Goal: Task Accomplishment & Management: Manage account settings

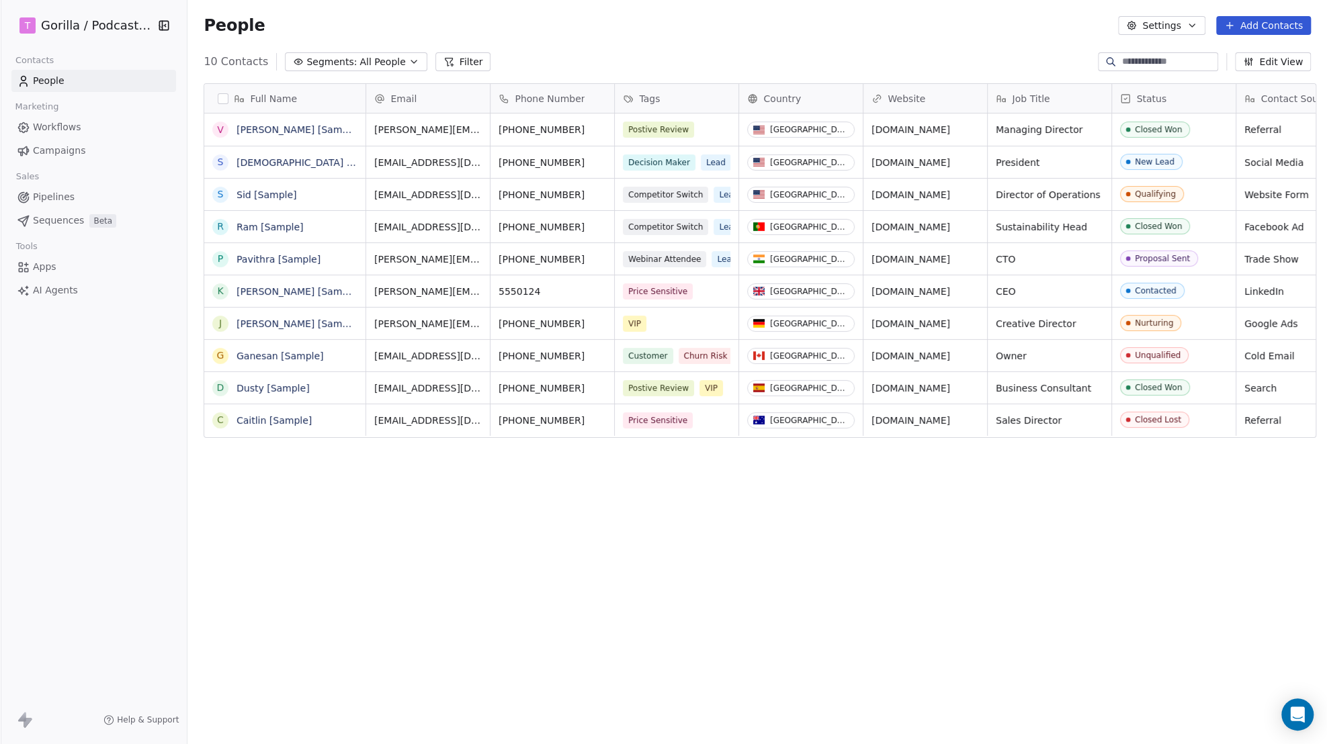
scroll to position [645, 1135]
click at [103, 28] on html "T Gorilla / Podcasts NZ Contacts People Marketing Workflows Campaigns Sales Pip…" at bounding box center [663, 372] width 1327 height 744
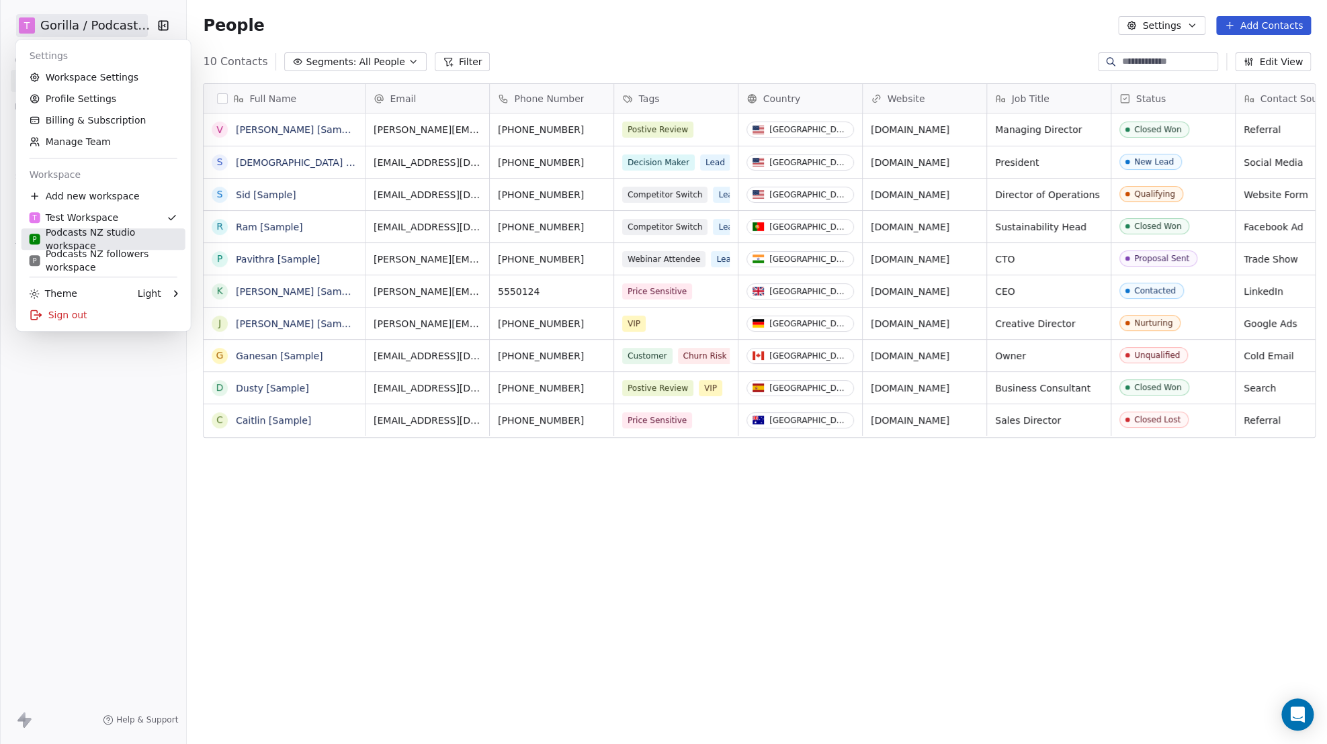
click at [113, 238] on div "P Podcasts NZ studio workspace" at bounding box center [104, 239] width 148 height 27
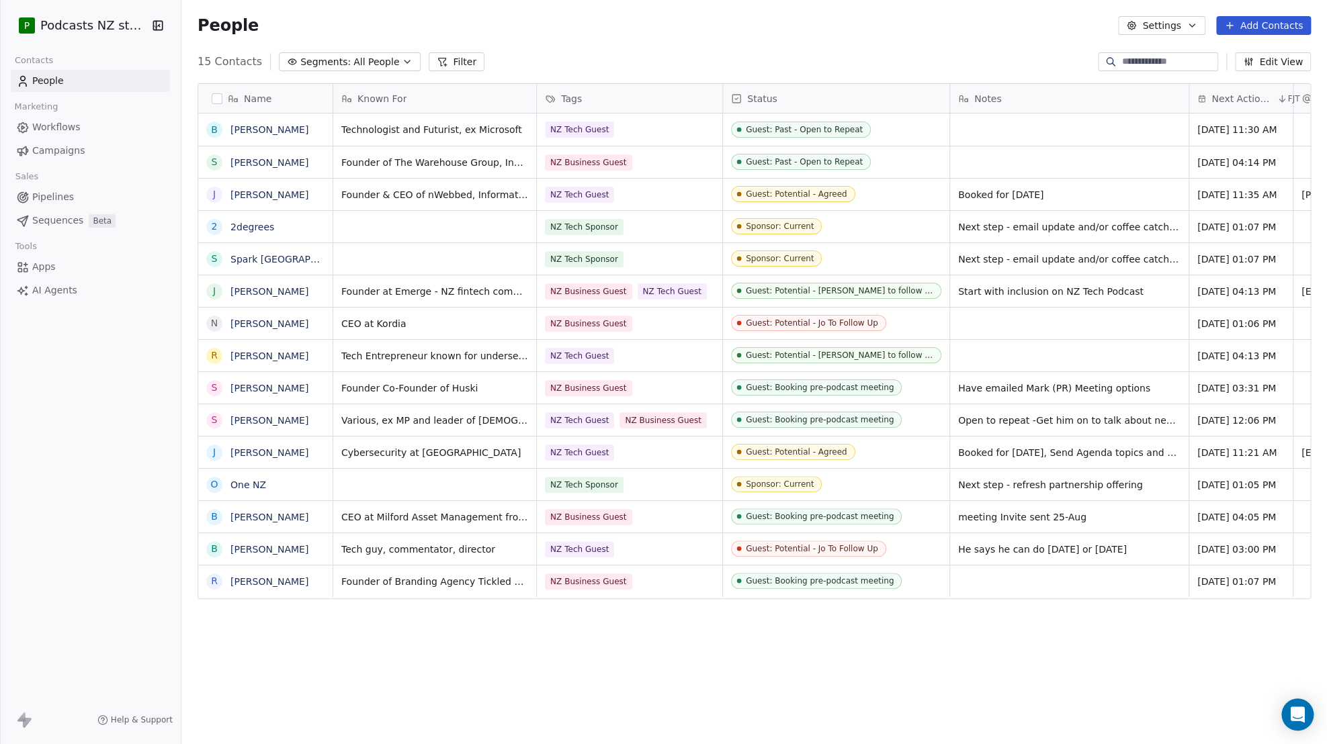
scroll to position [645, 1135]
click at [384, 62] on span "All People" at bounding box center [376, 62] width 46 height 14
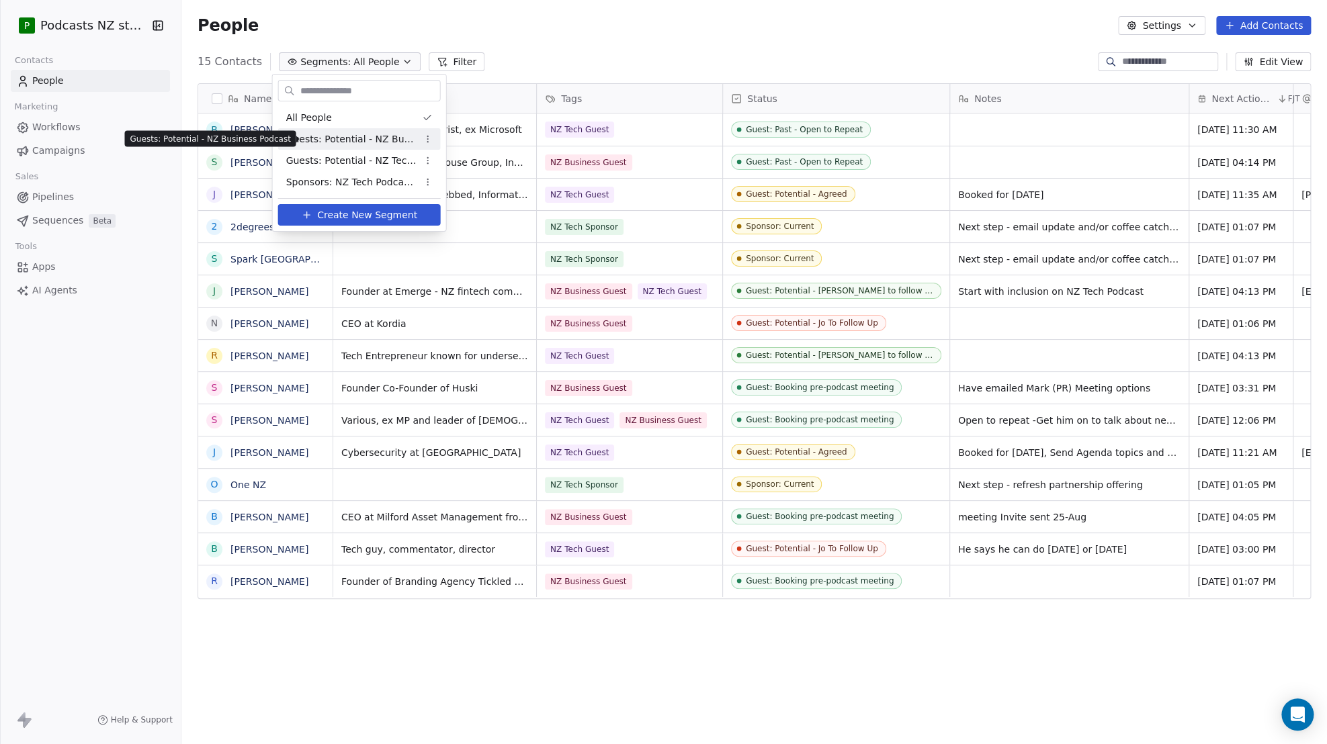
click at [361, 141] on span "Guests: Potential - NZ Business Podcast" at bounding box center [352, 139] width 132 height 14
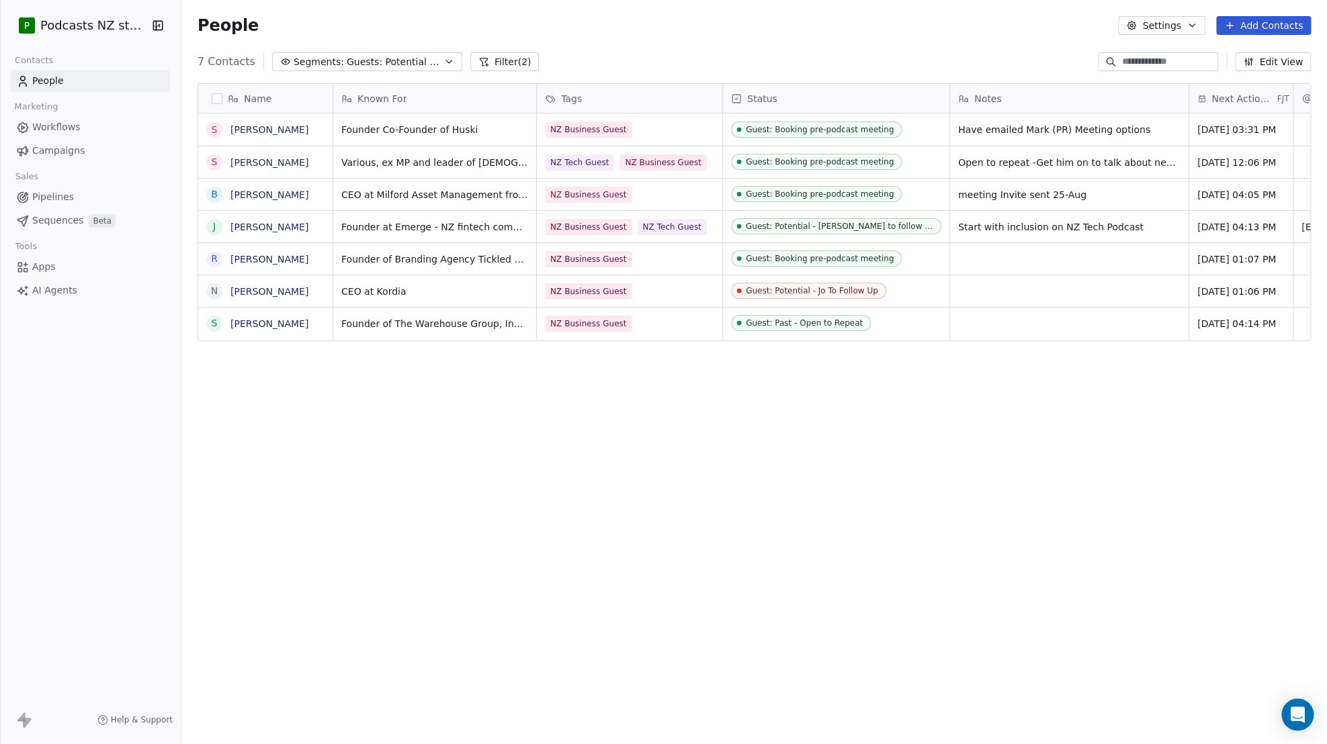
scroll to position [0, 0]
click at [443, 60] on icon "button" at bounding box center [448, 61] width 11 height 11
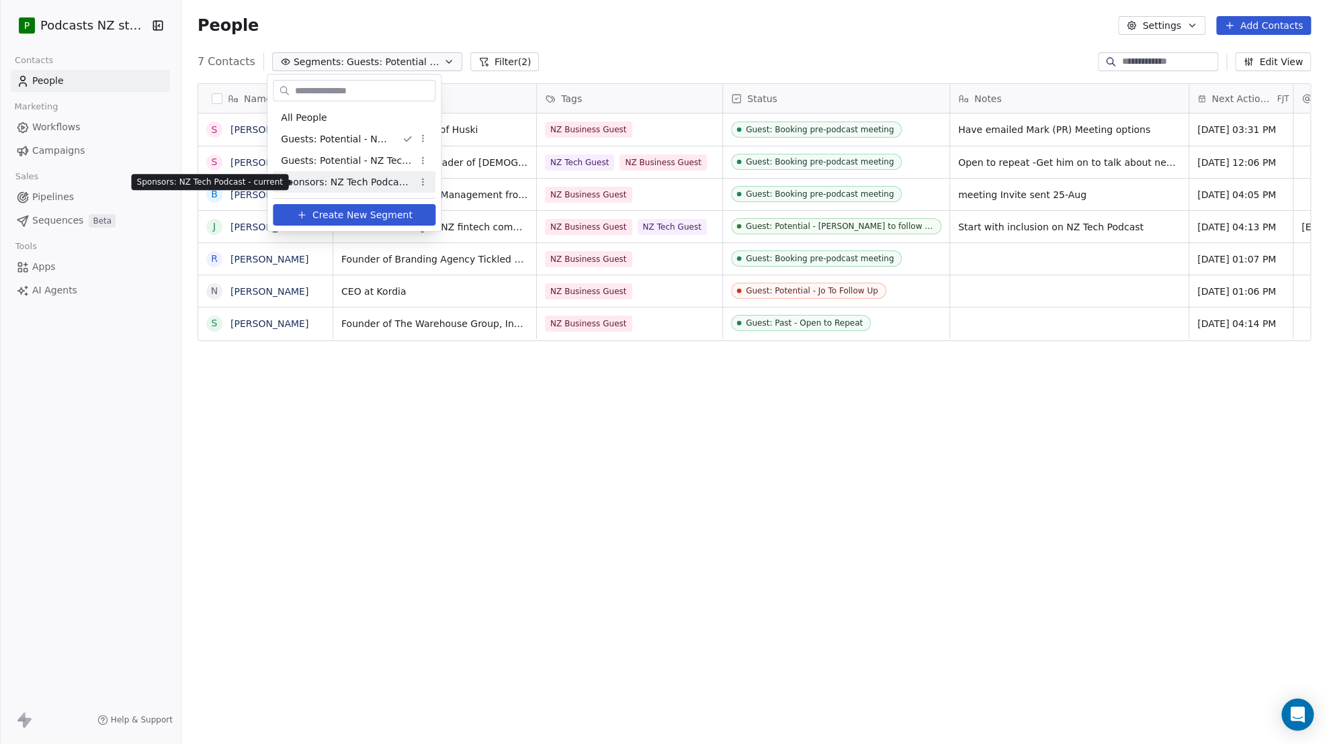
click at [371, 183] on span "Sponsors: NZ Tech Podcast - current" at bounding box center [347, 182] width 132 height 14
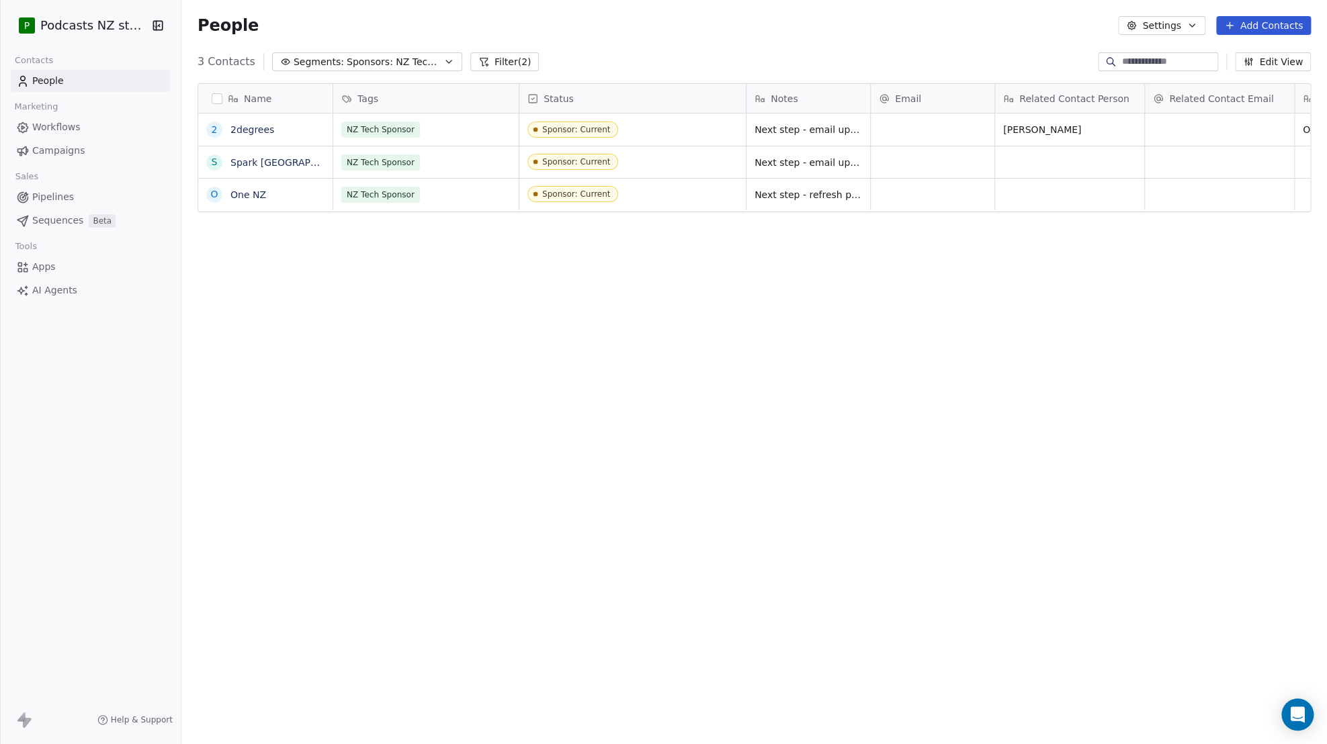
scroll to position [645, 1135]
click at [443, 61] on icon "button" at bounding box center [448, 61] width 11 height 11
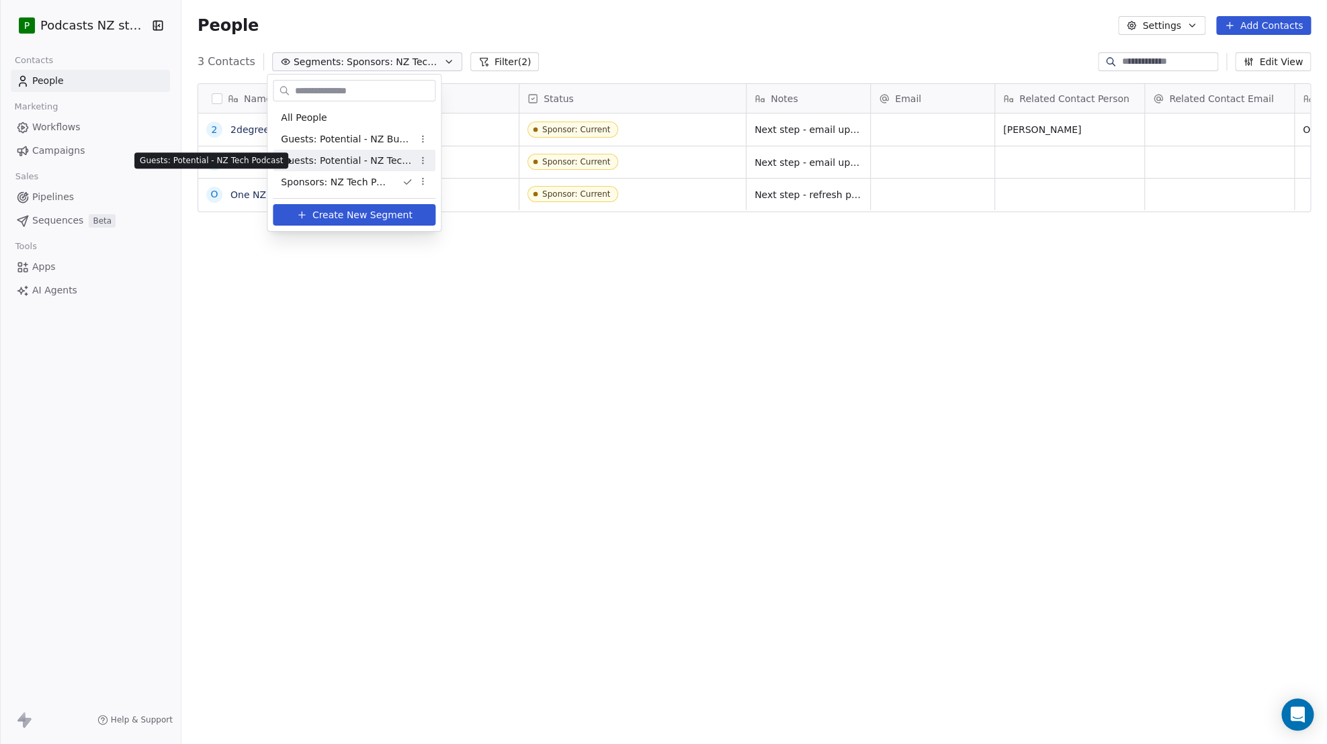
click at [367, 162] on span "Guests: Potential - NZ Tech Podcast" at bounding box center [347, 161] width 132 height 14
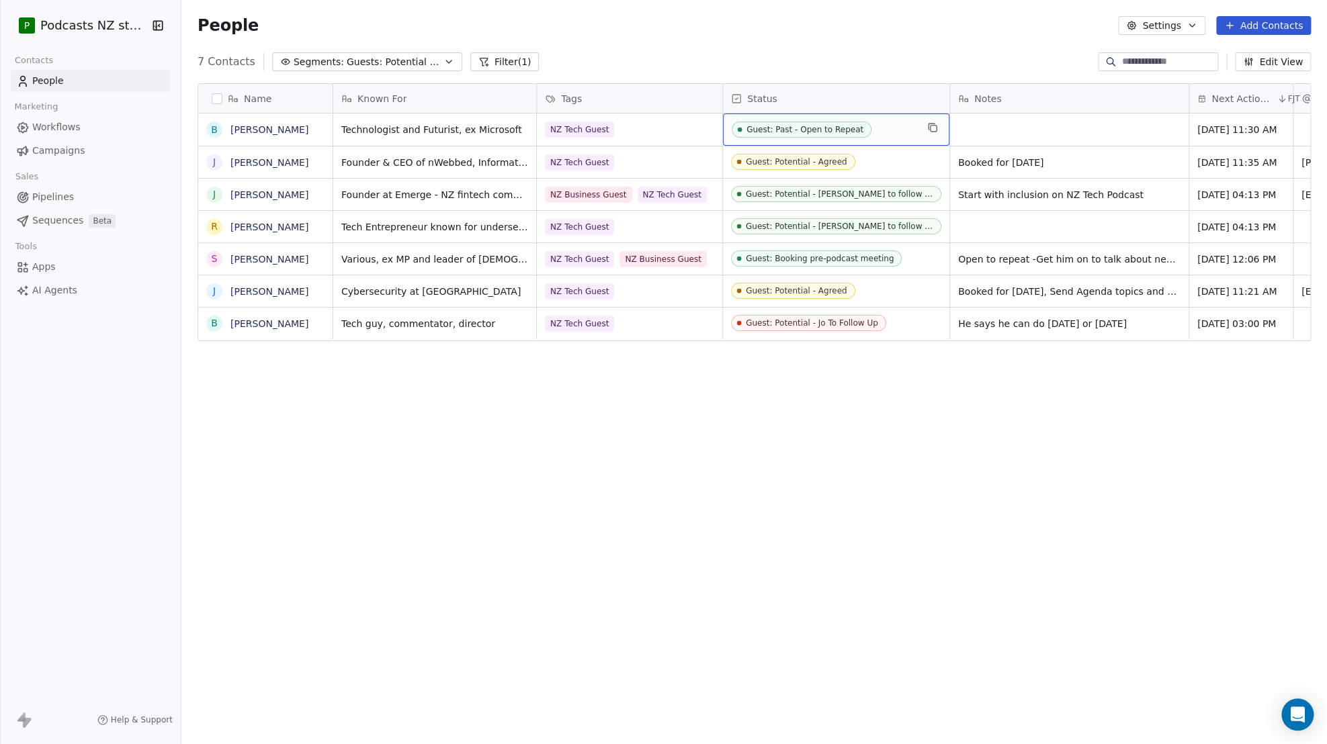
drag, startPoint x: 850, startPoint y: 130, endPoint x: 834, endPoint y: 132, distance: 16.2
click at [402, 65] on span "Guests: Potential - NZ Tech Podcast" at bounding box center [394, 62] width 94 height 14
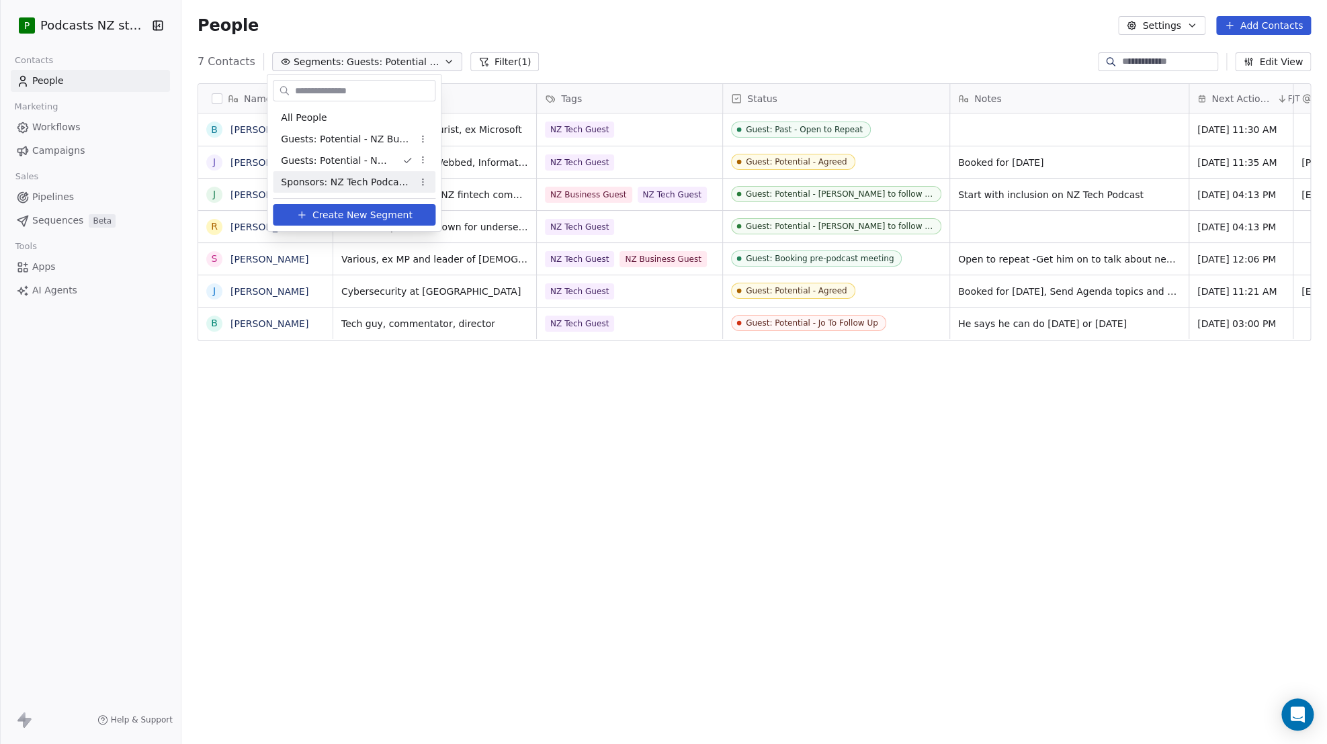
click at [430, 394] on html "P Podcasts NZ studio Contacts People Marketing Workflows Campaigns Sales Pipeli…" at bounding box center [663, 372] width 1327 height 744
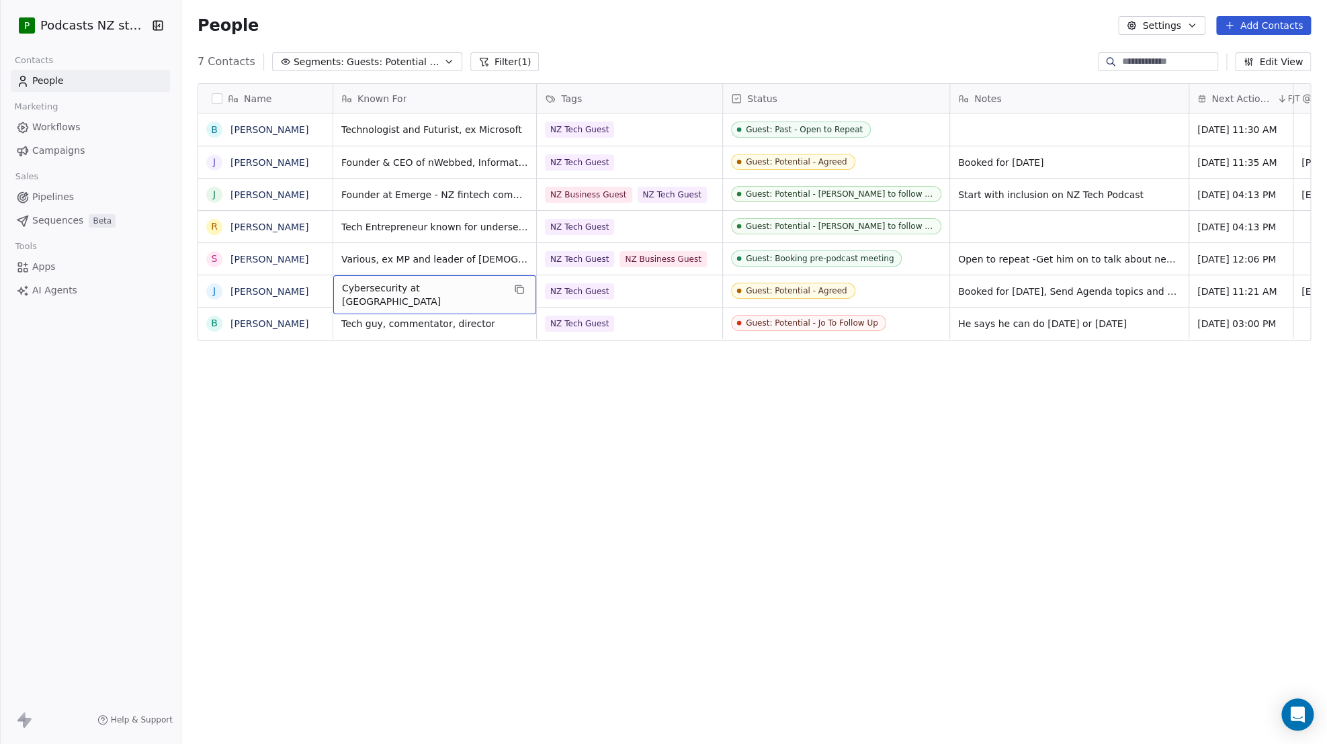
click at [443, 64] on icon "button" at bounding box center [448, 61] width 11 height 11
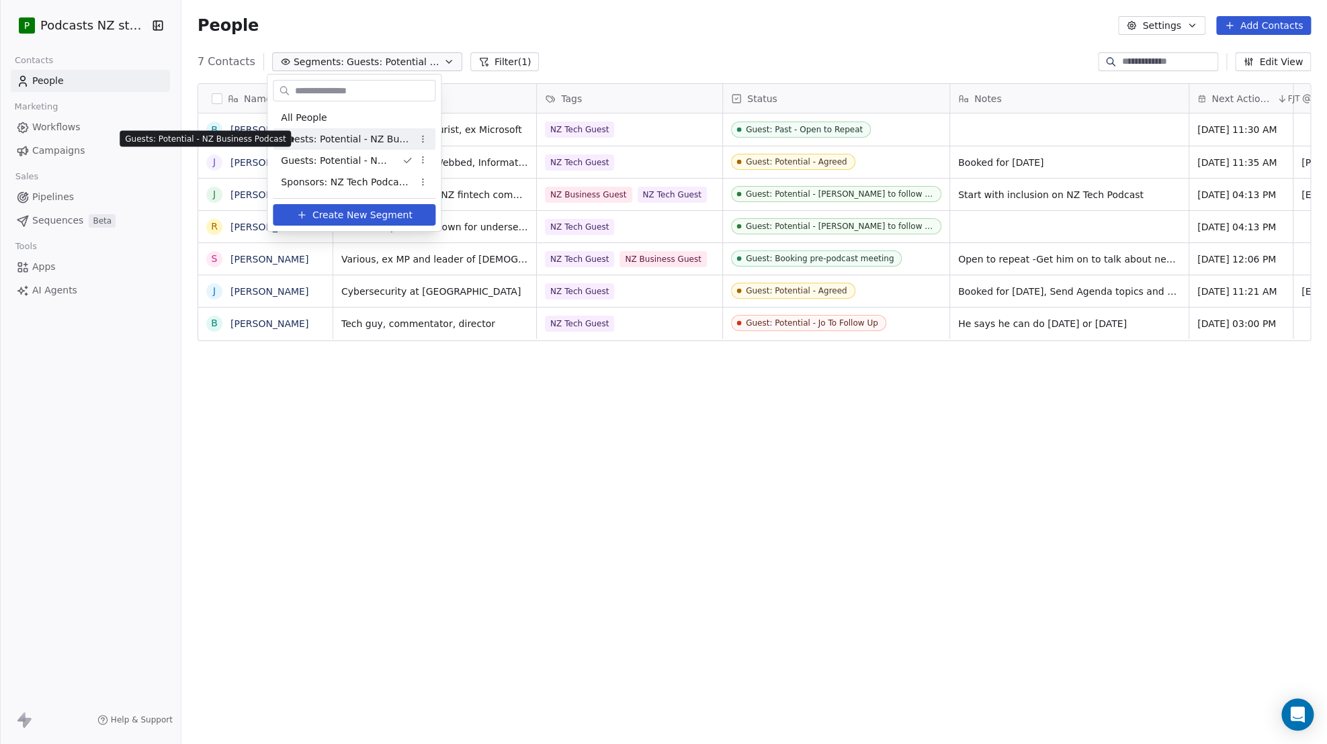
click at [348, 142] on span "Guests: Potential - NZ Business Podcast" at bounding box center [347, 139] width 132 height 14
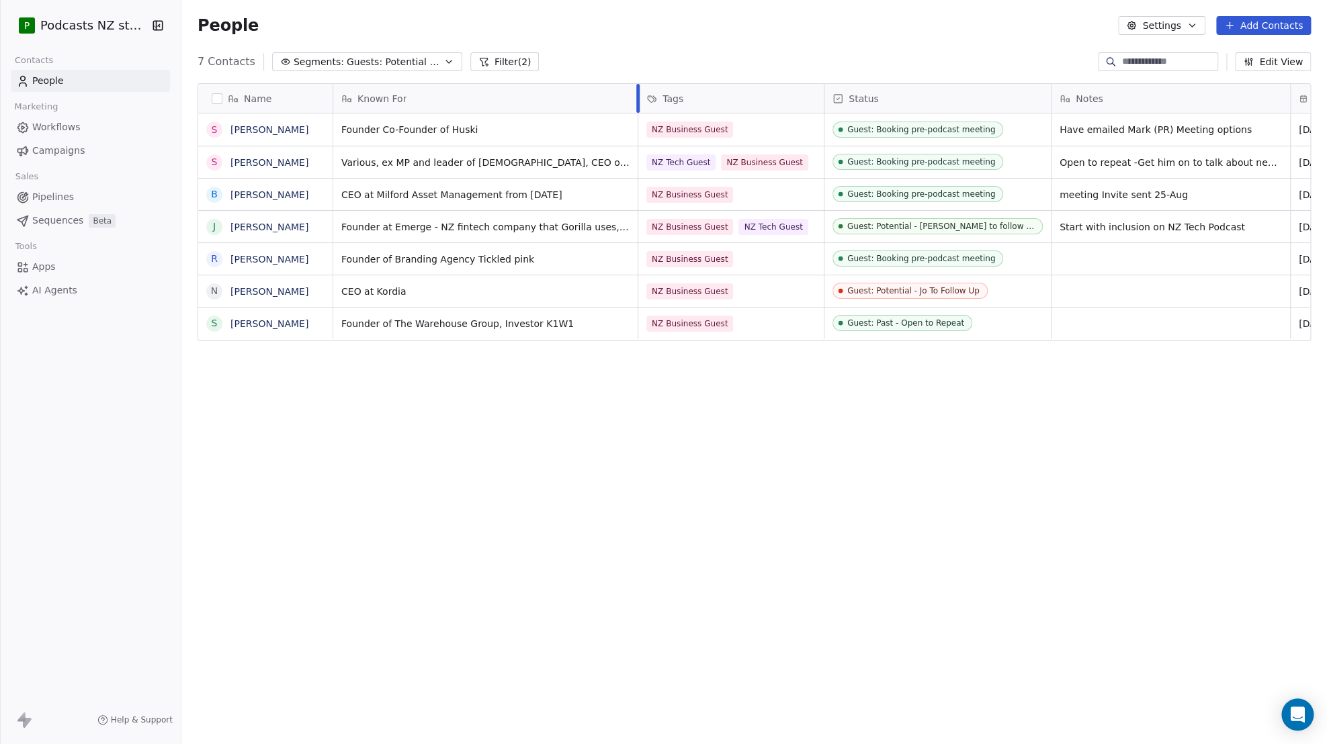
drag, startPoint x: 535, startPoint y: 101, endPoint x: 637, endPoint y: 101, distance: 101.4
click at [637, 101] on div at bounding box center [637, 98] width 3 height 29
click at [443, 64] on icon "button" at bounding box center [448, 61] width 11 height 11
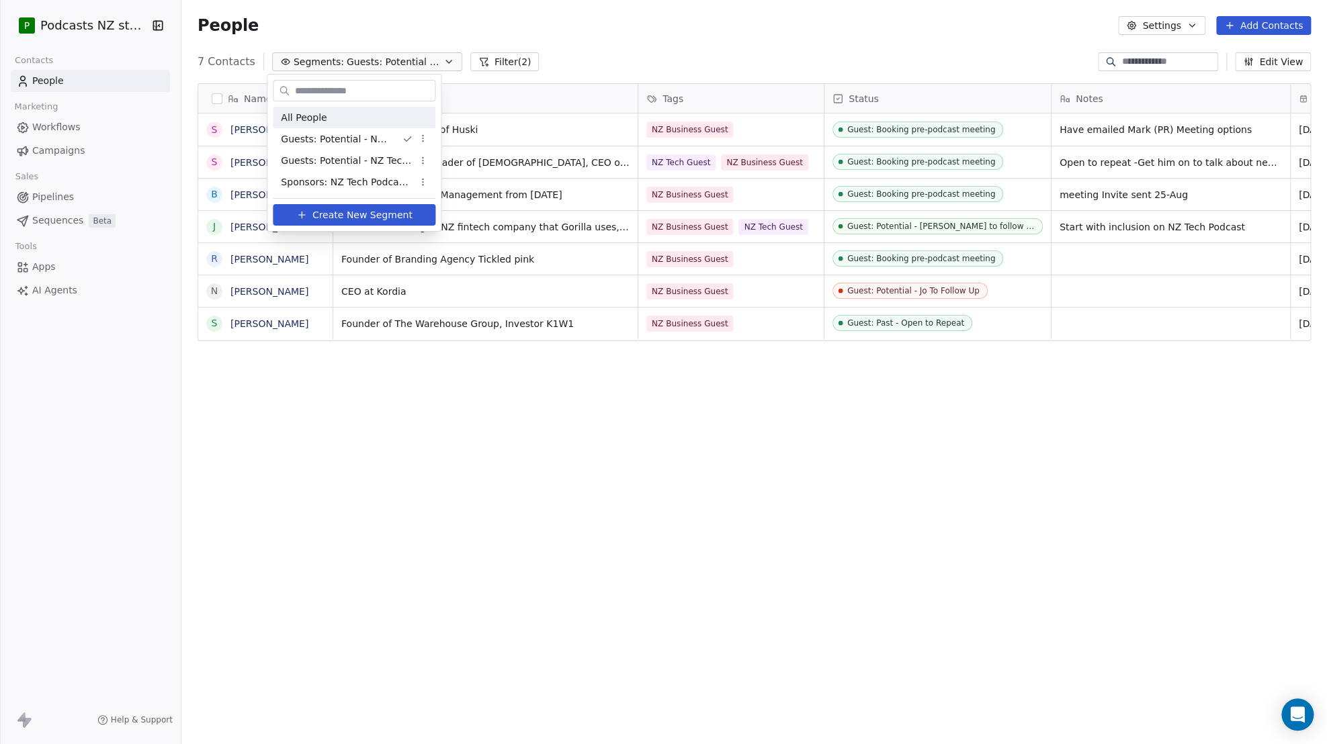
click at [373, 121] on div "All People" at bounding box center [354, 117] width 163 height 21
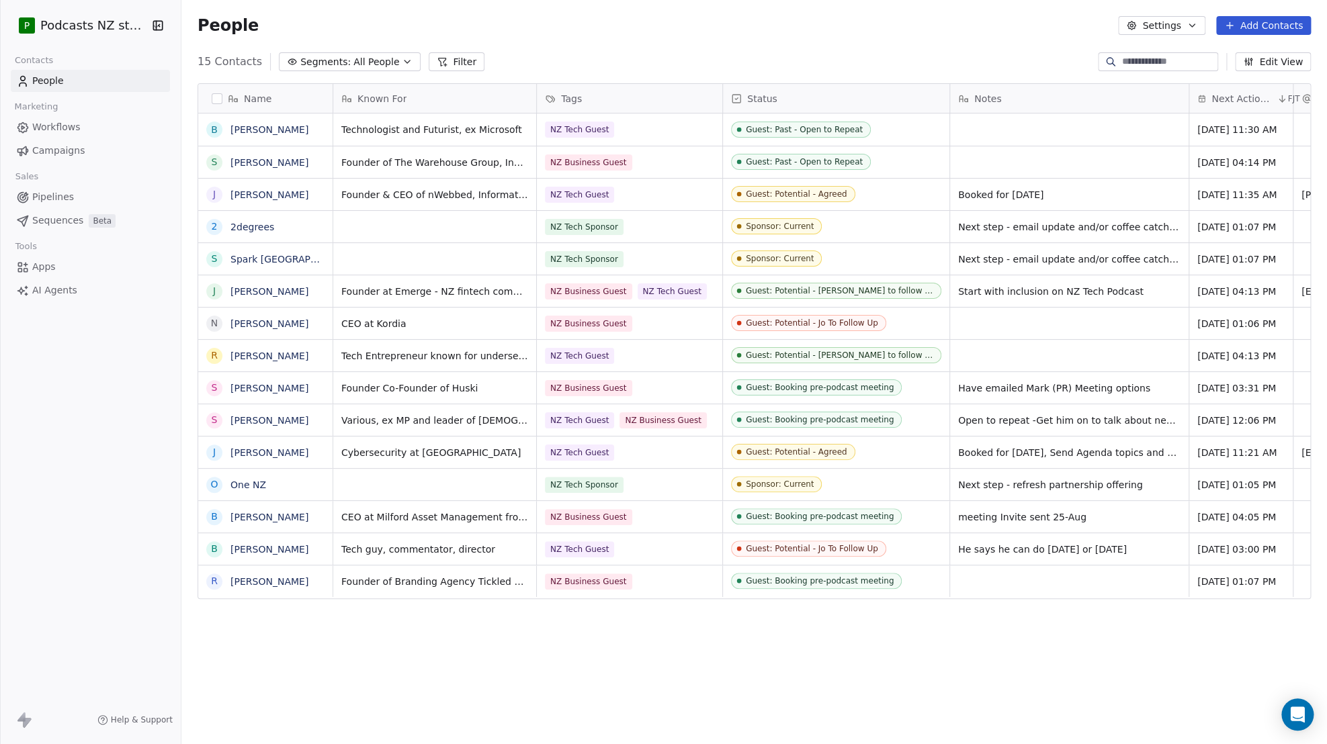
click at [1232, 99] on span "Next Action Due" at bounding box center [1242, 98] width 62 height 13
click at [1243, 168] on span "Sort Descending" at bounding box center [1241, 169] width 78 height 13
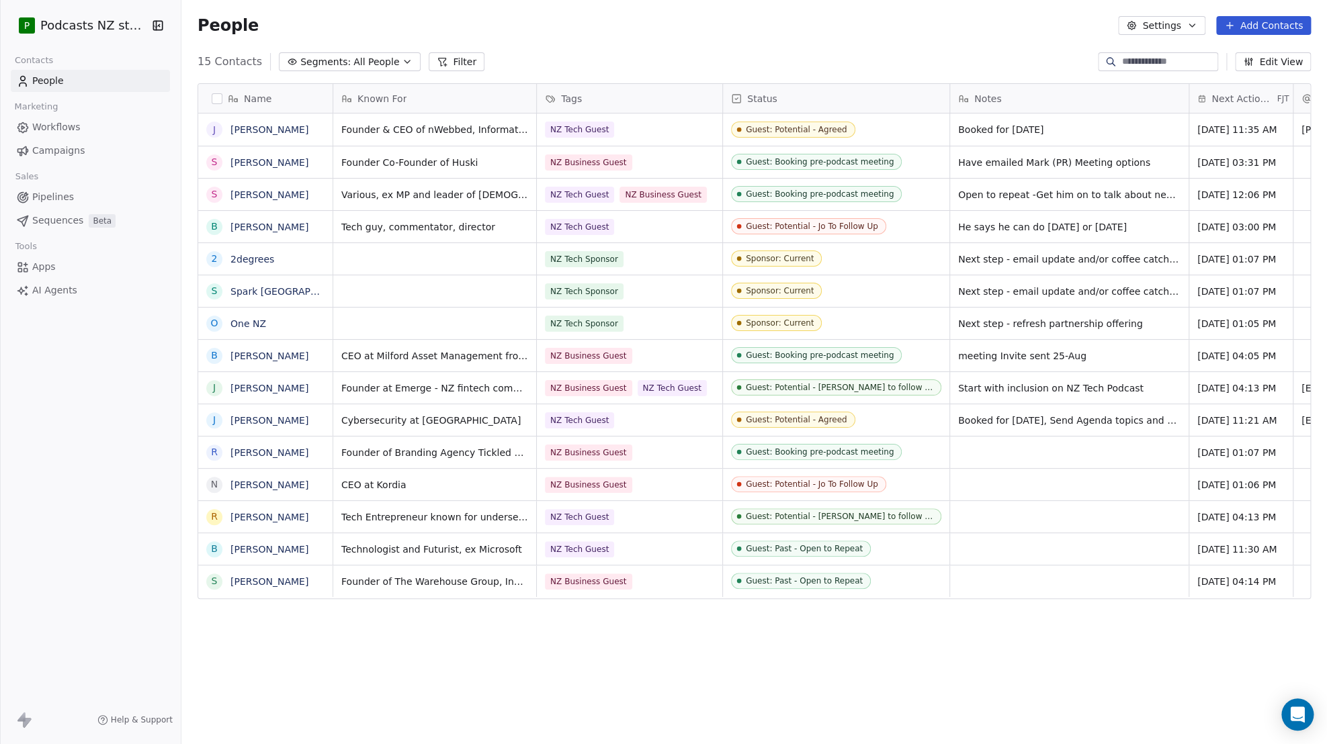
click at [1233, 97] on span "Next Action Due" at bounding box center [1242, 98] width 62 height 13
click at [1223, 163] on span "Sort Descending" at bounding box center [1241, 169] width 78 height 13
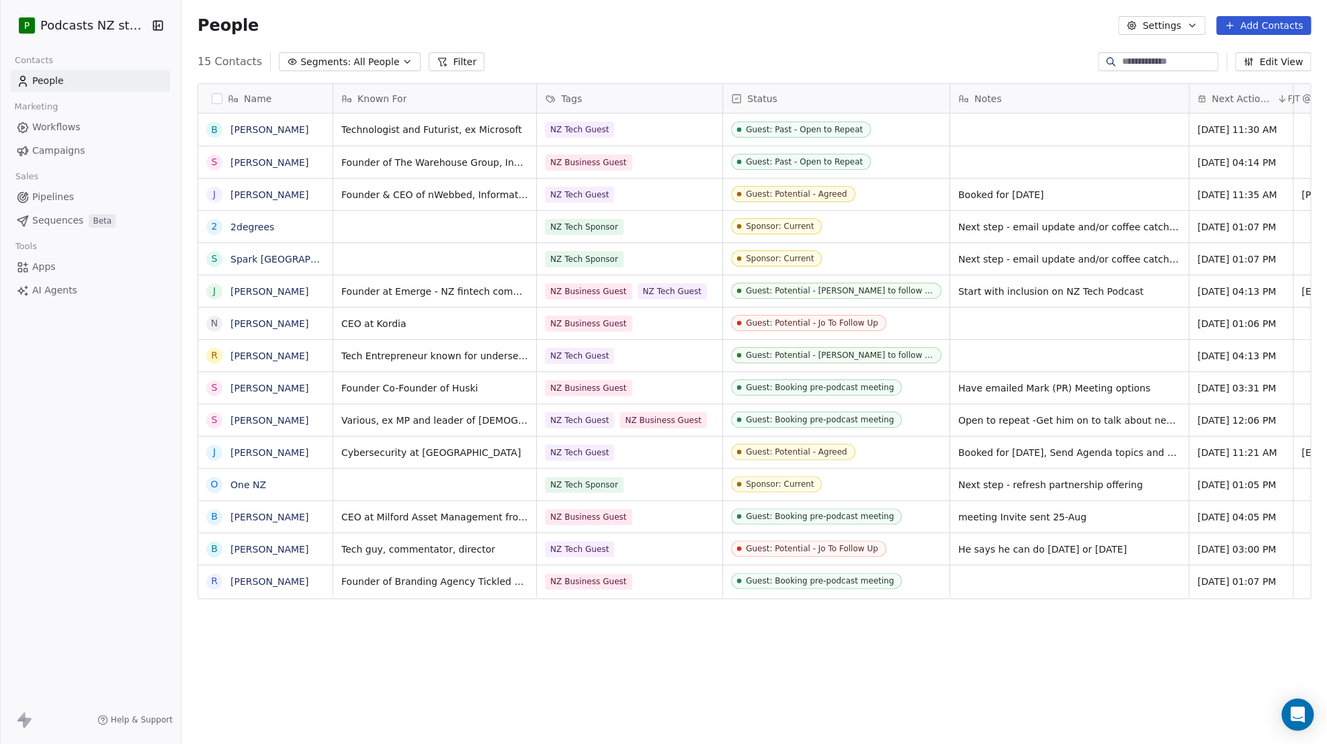
click at [1235, 102] on span "Next Action Due" at bounding box center [1242, 98] width 62 height 13
click at [1229, 150] on span "Sort Ascending" at bounding box center [1237, 148] width 71 height 13
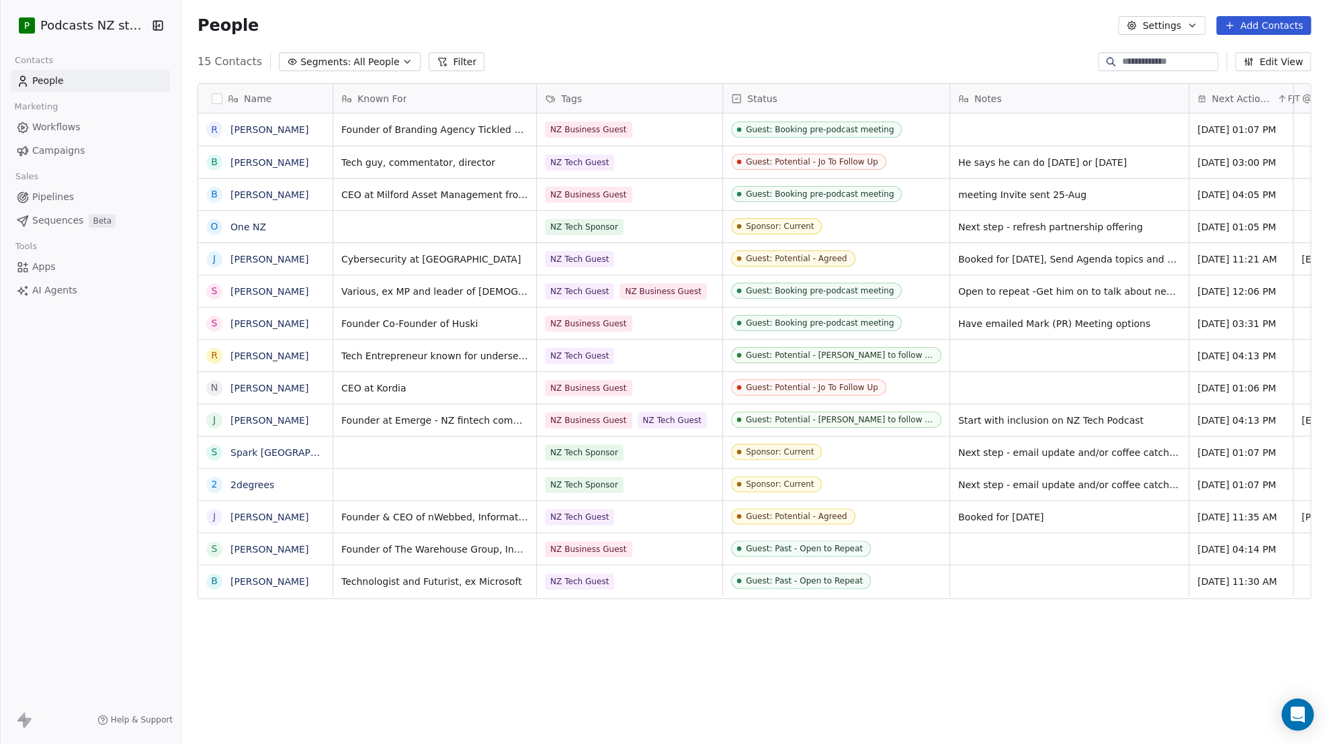
click at [402, 62] on icon "button" at bounding box center [407, 61] width 11 height 11
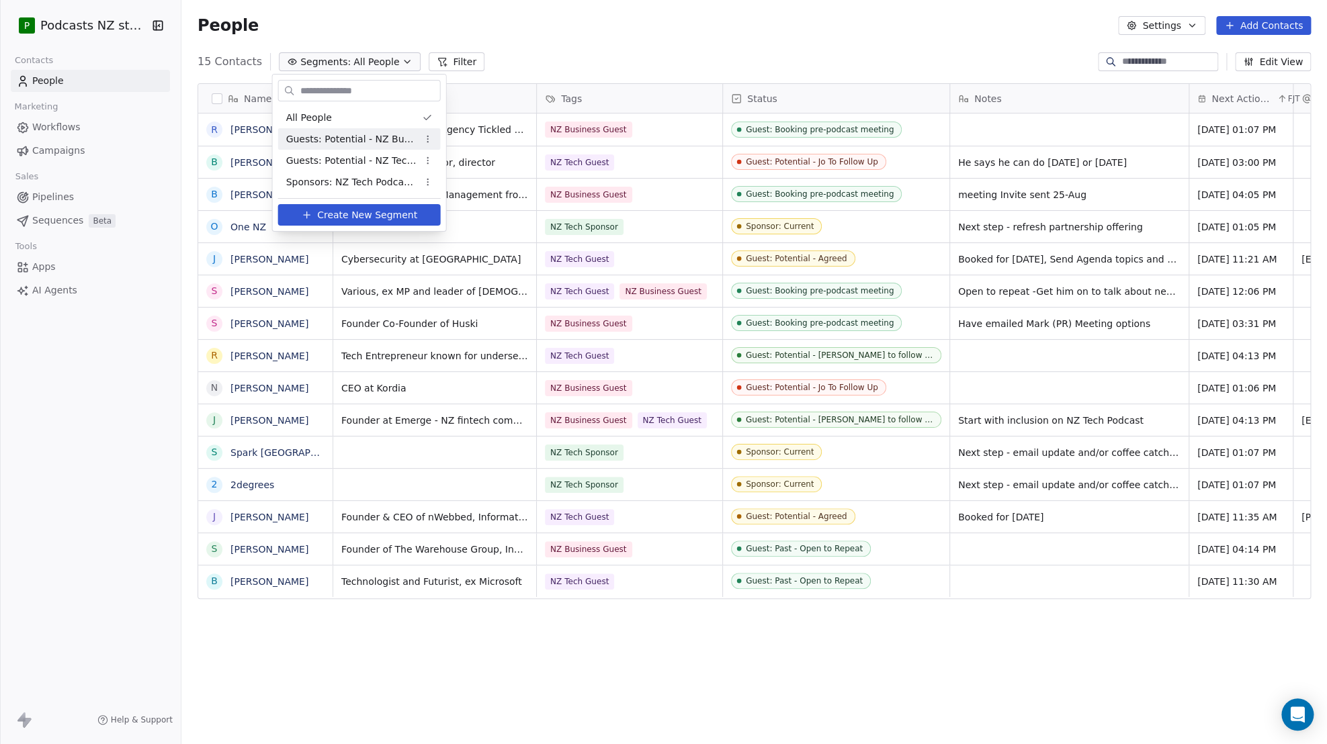
click at [335, 136] on span "Guests: Potential - NZ Business Podcast" at bounding box center [352, 139] width 132 height 14
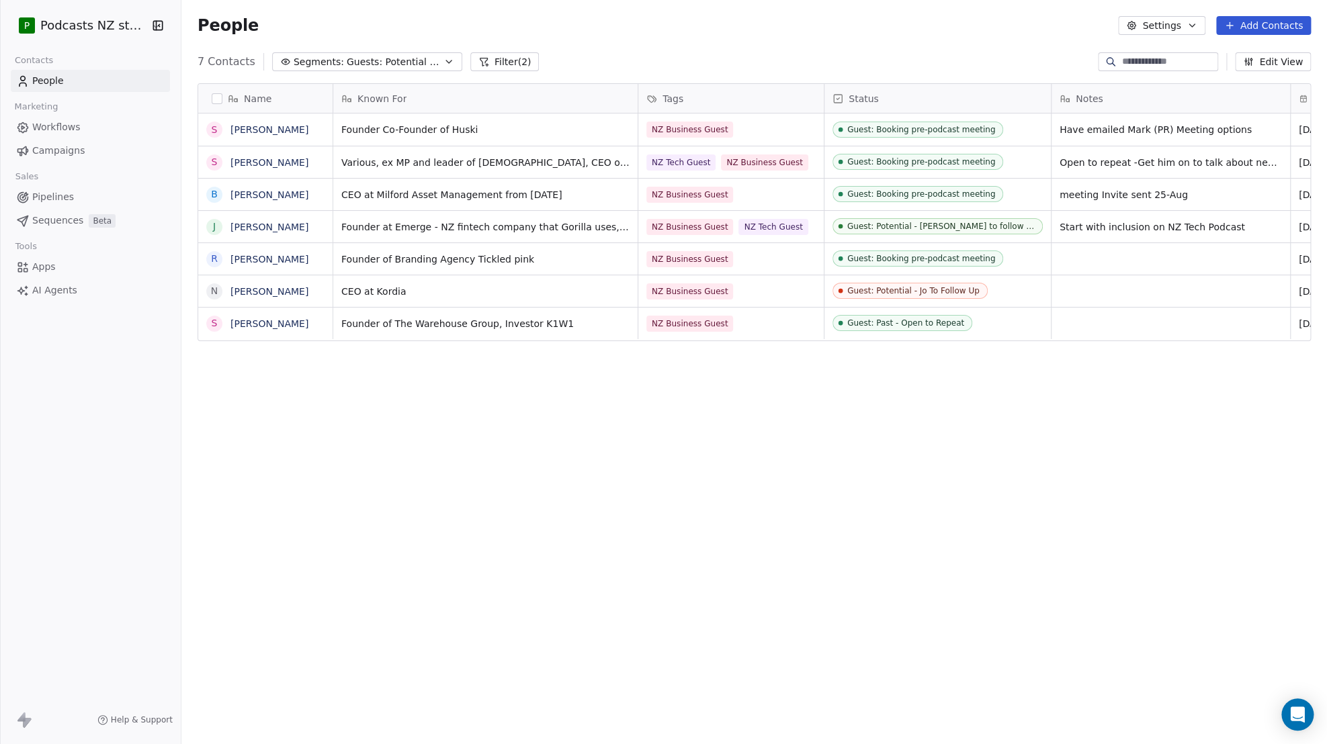
click at [443, 62] on icon "button" at bounding box center [448, 61] width 11 height 11
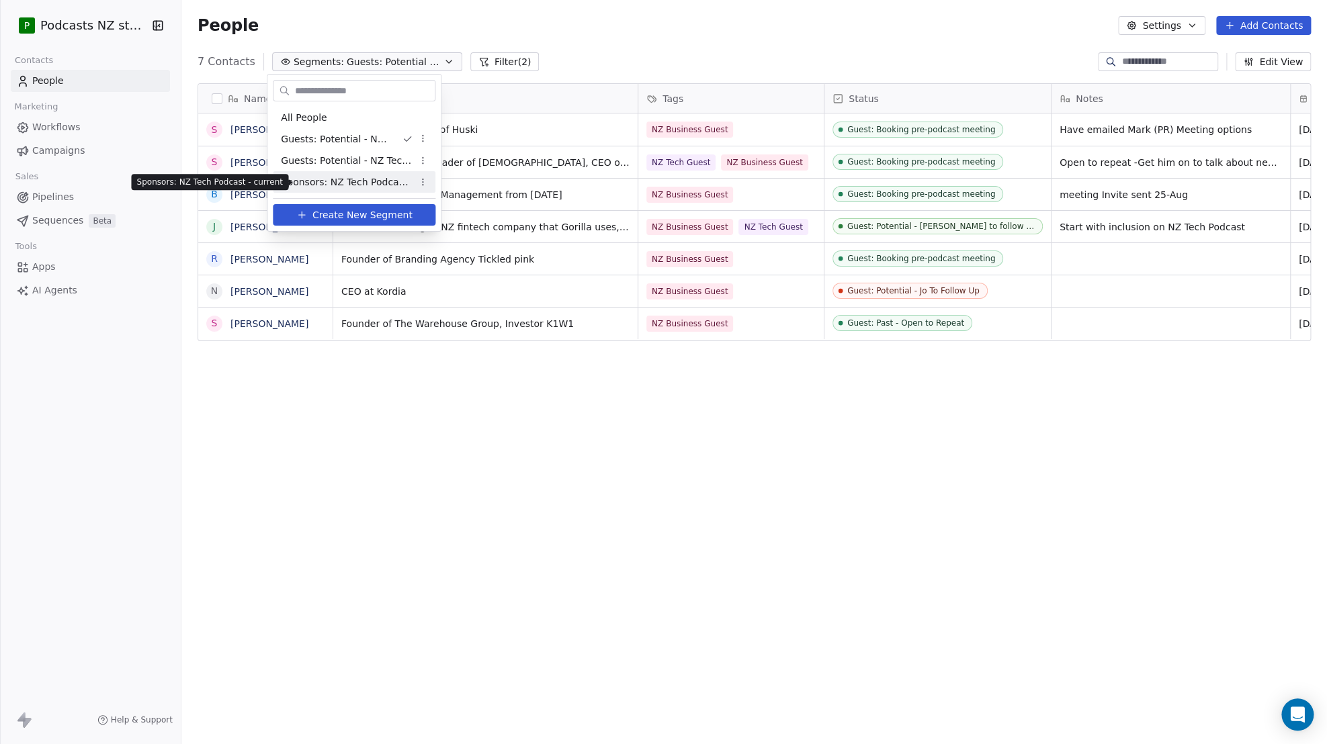
click at [361, 183] on span "Sponsors: NZ Tech Podcast - current" at bounding box center [347, 182] width 132 height 14
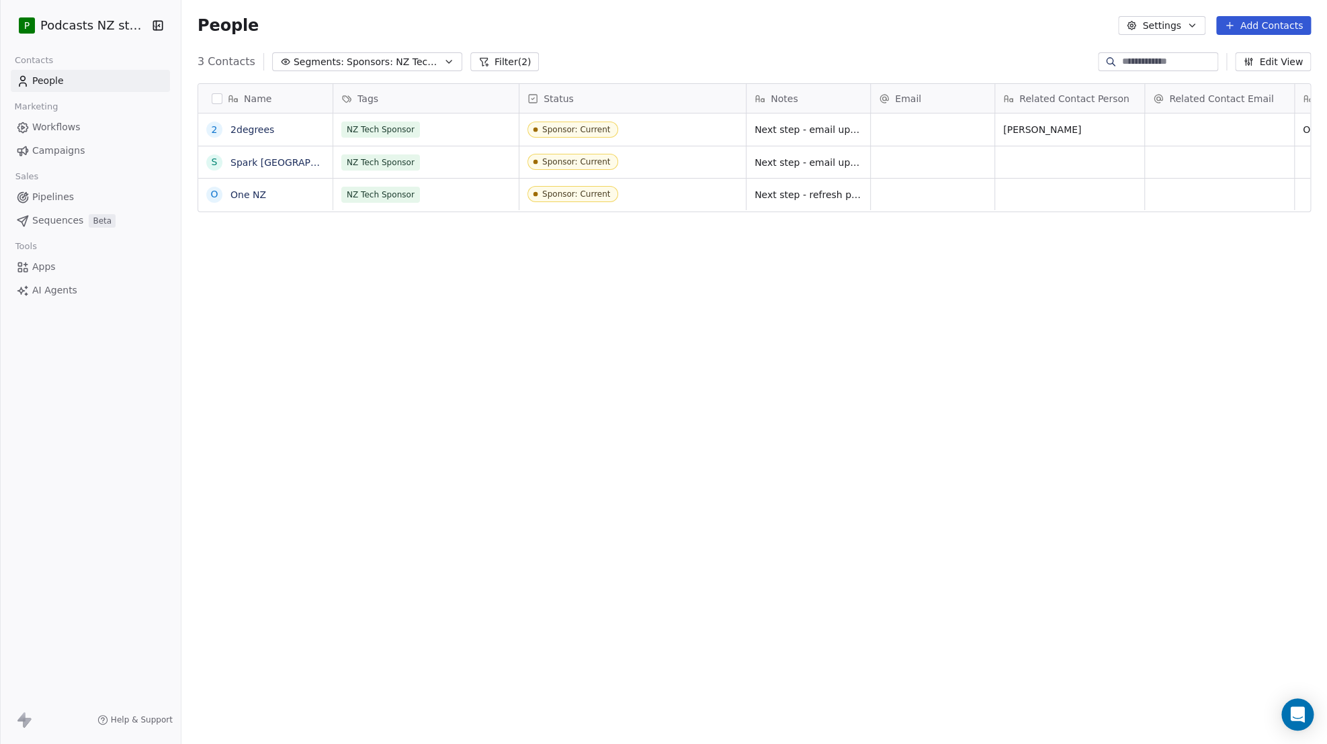
click at [1249, 26] on button "Add Contacts" at bounding box center [1263, 25] width 95 height 19
click at [1245, 54] on span "Create new contact" at bounding box center [1269, 55] width 92 height 14
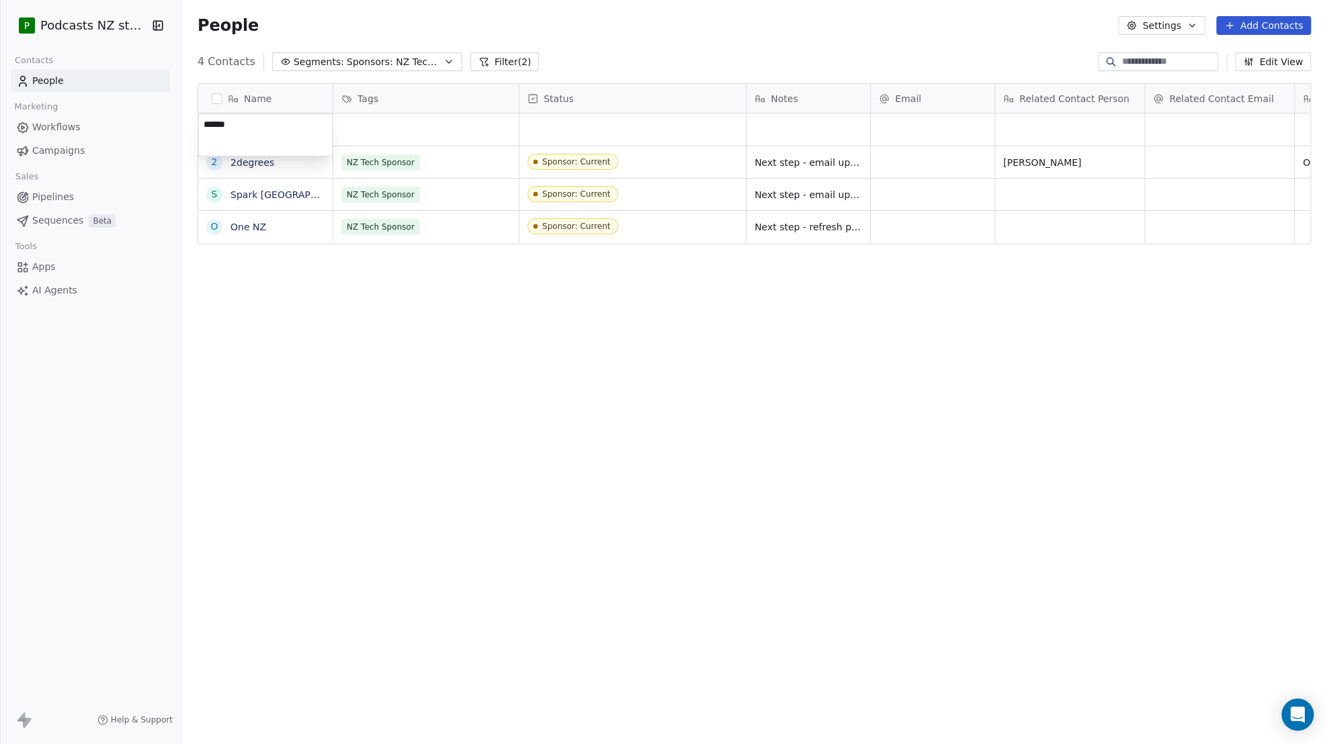
type textarea "*******"
click at [412, 138] on html "P Podcasts NZ studio Contacts People Marketing Workflows Campaigns Sales Pipeli…" at bounding box center [663, 372] width 1327 height 744
click at [412, 133] on div "grid" at bounding box center [425, 130] width 185 height 32
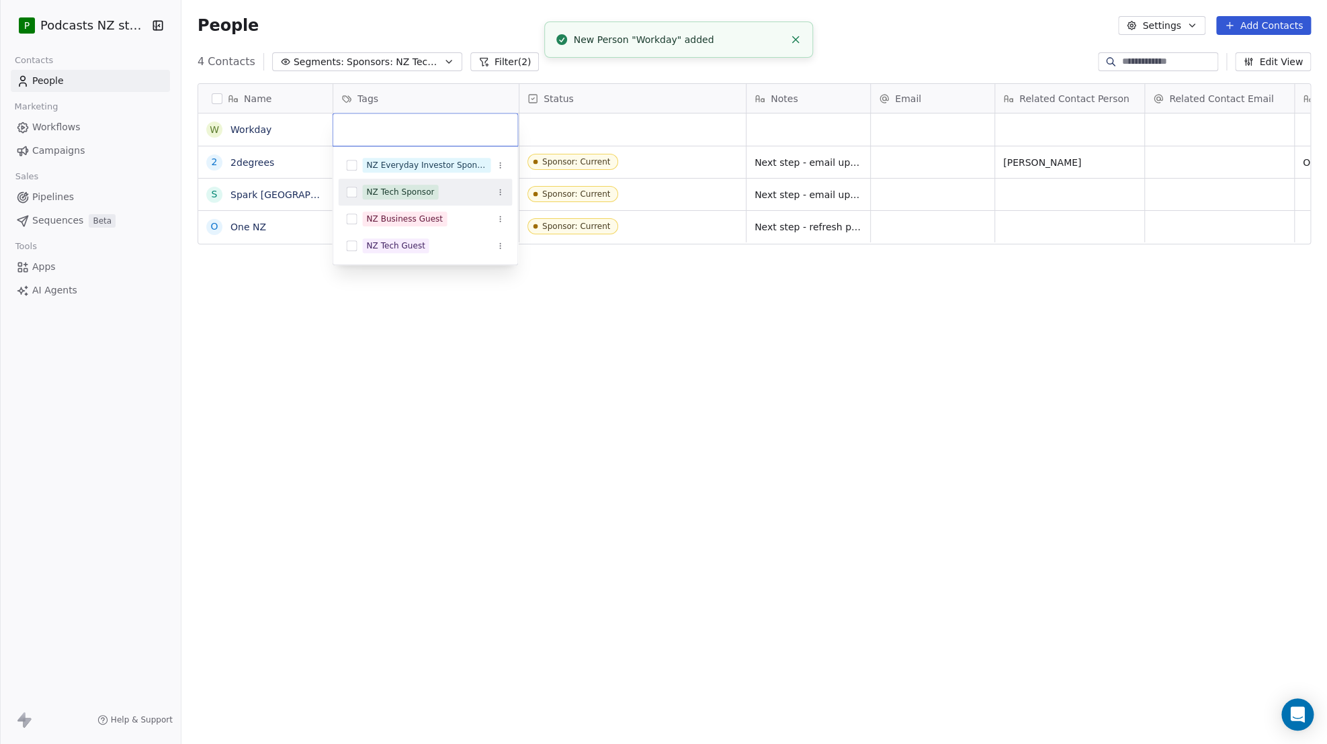
click at [396, 192] on div "NZ Tech Sponsor" at bounding box center [400, 192] width 68 height 12
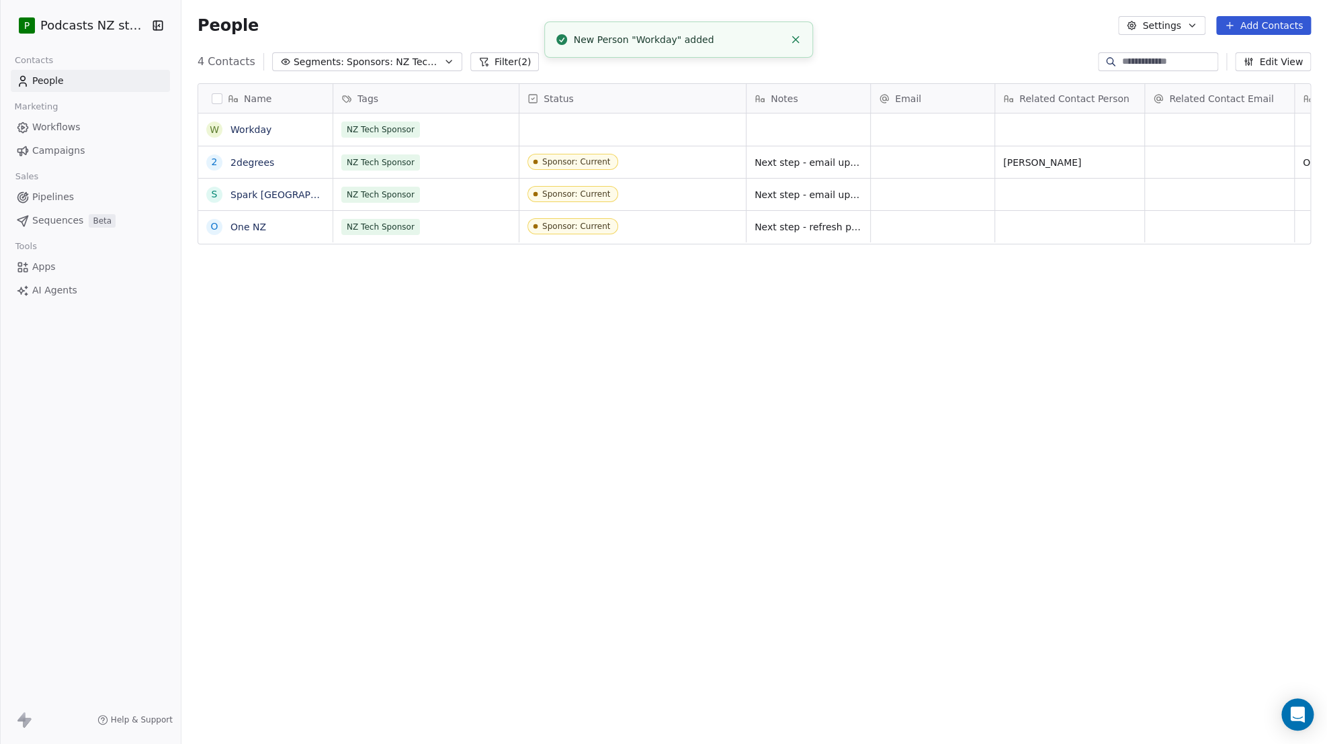
click at [586, 134] on html "P Podcasts NZ studio Contacts People Marketing Workflows Campaigns Sales Pipeli…" at bounding box center [663, 372] width 1327 height 744
click at [554, 136] on div "grid" at bounding box center [632, 130] width 226 height 32
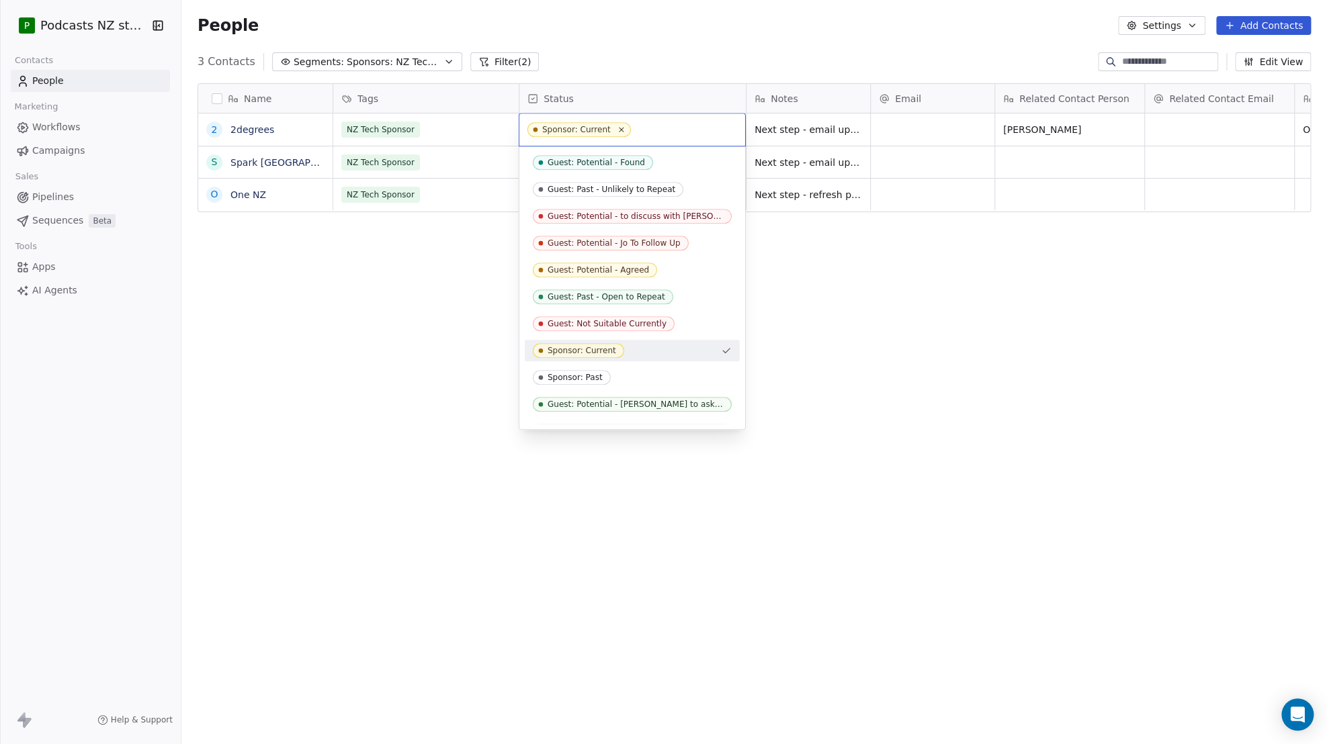
click at [588, 349] on div "Sponsor: Current" at bounding box center [582, 350] width 69 height 9
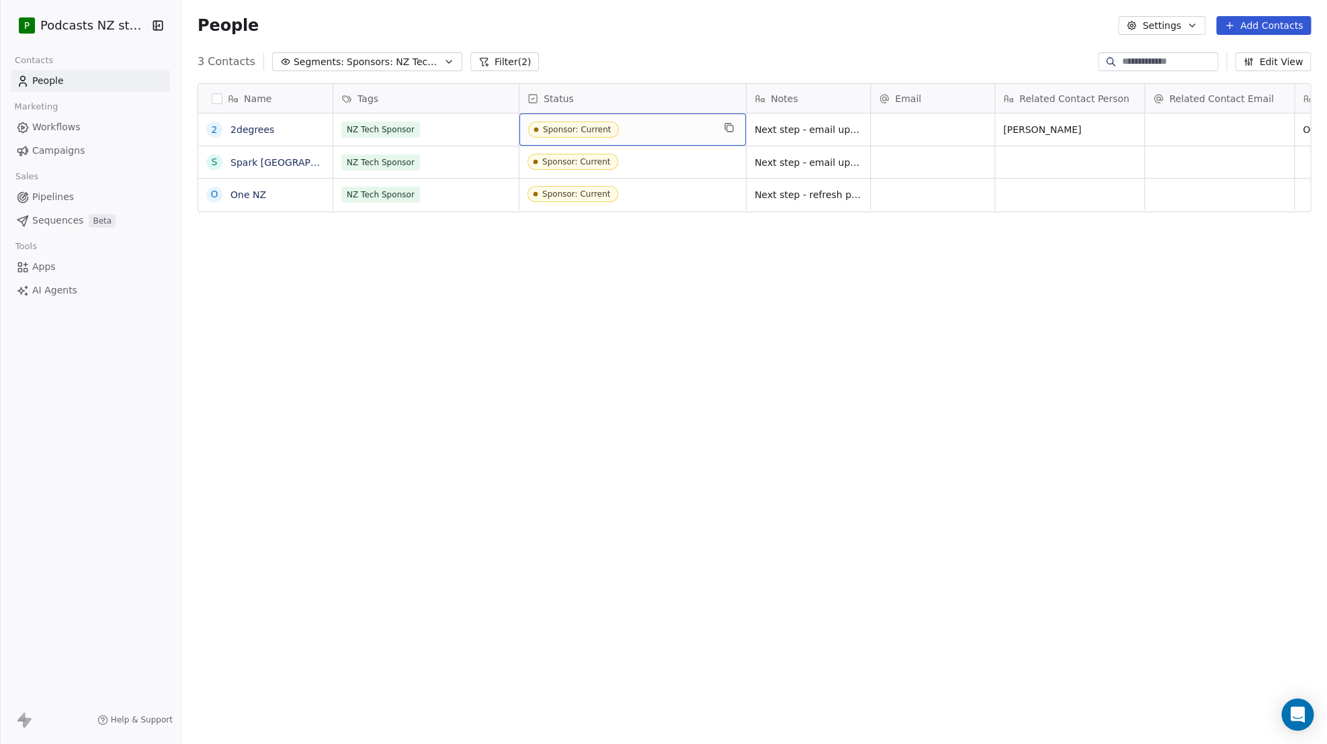
click at [432, 54] on button "Segments: Sponsors: NZ Tech Podcast - current" at bounding box center [367, 61] width 190 height 19
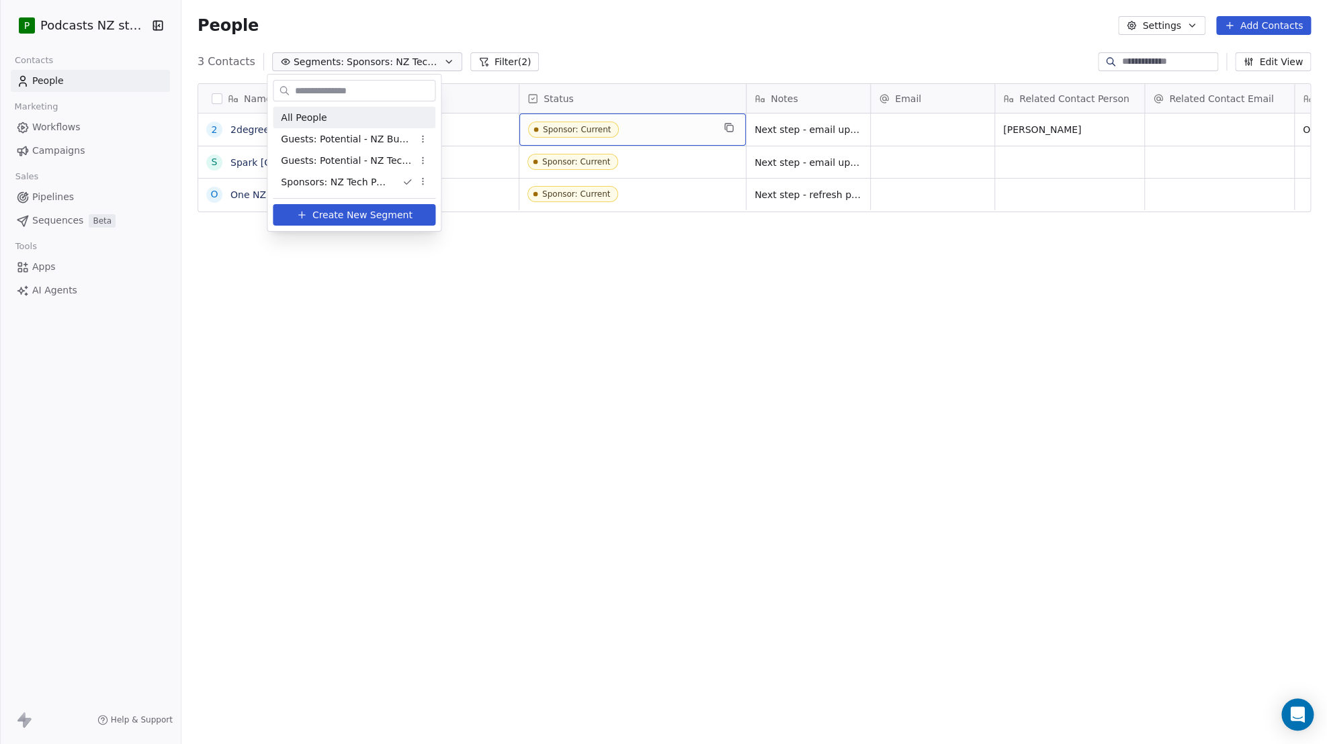
click at [343, 120] on div "All People" at bounding box center [354, 117] width 163 height 21
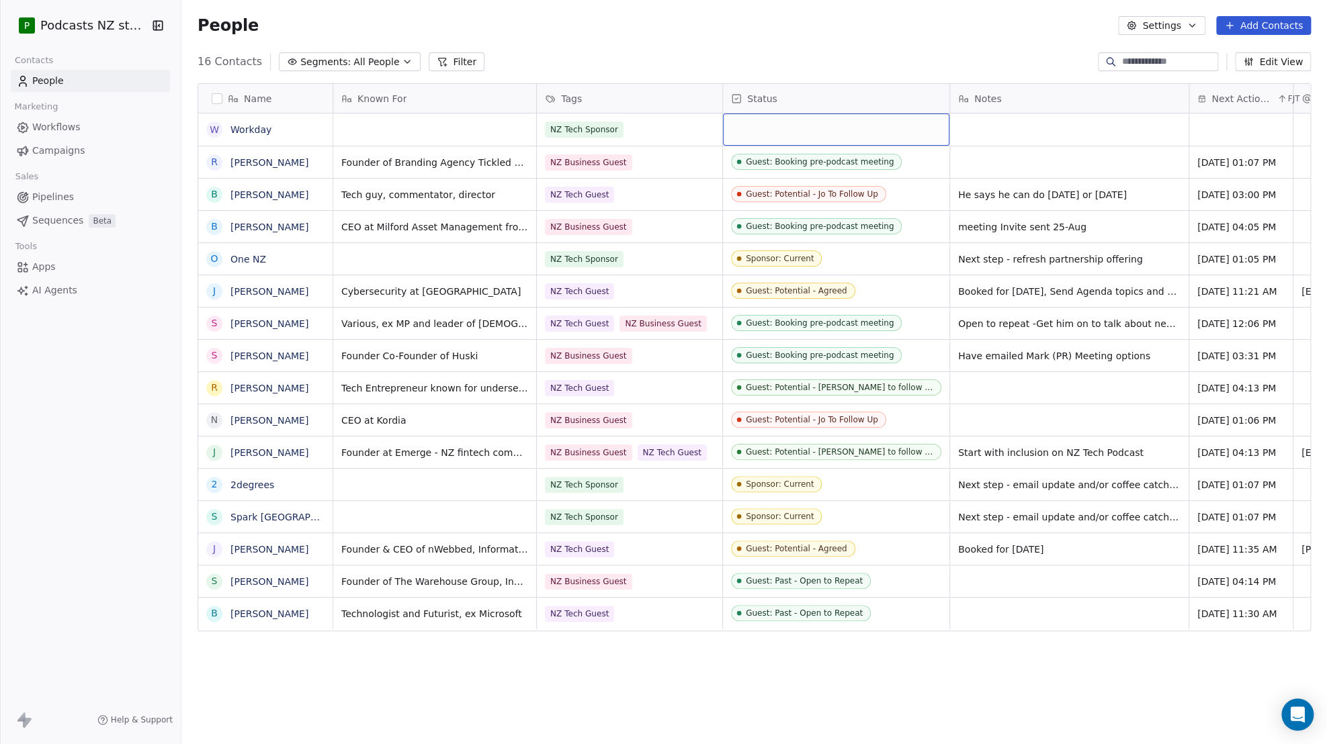
click at [799, 129] on div "grid" at bounding box center [836, 130] width 226 height 32
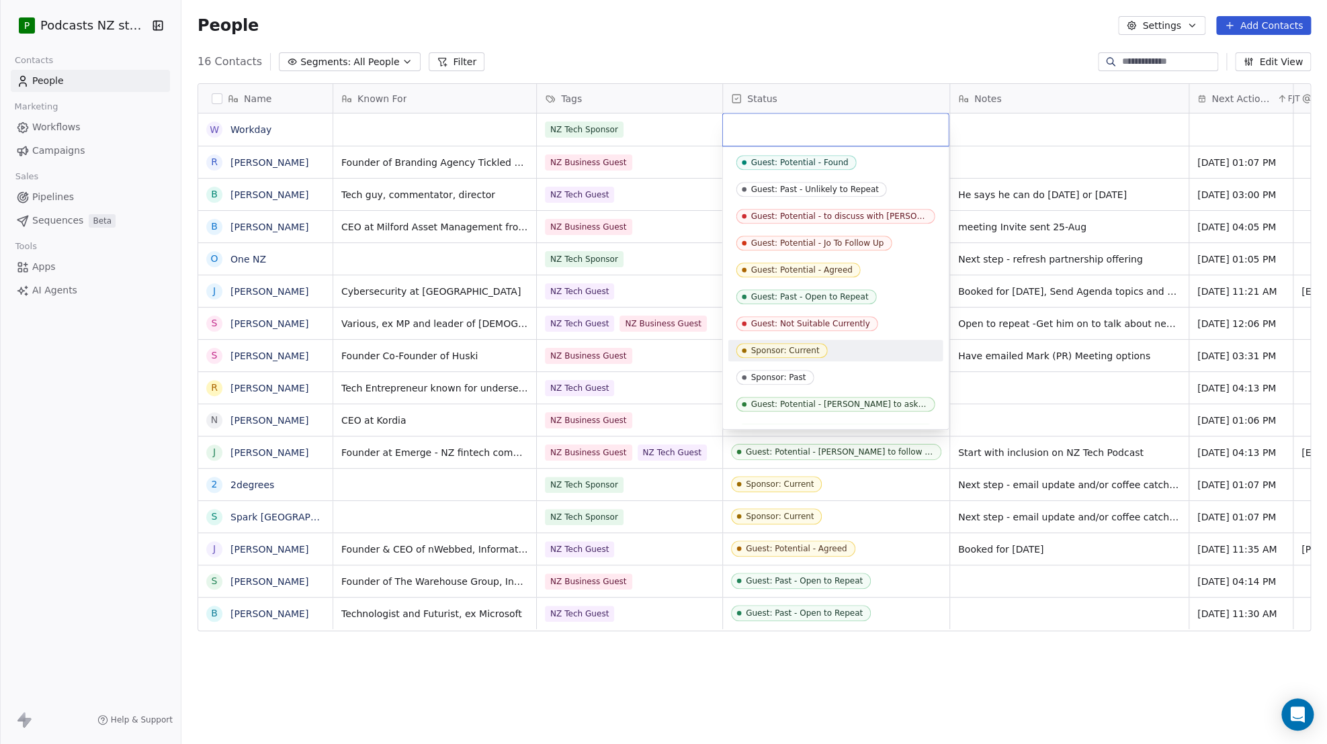
click at [801, 343] on span "Sponsor: Current" at bounding box center [781, 350] width 91 height 15
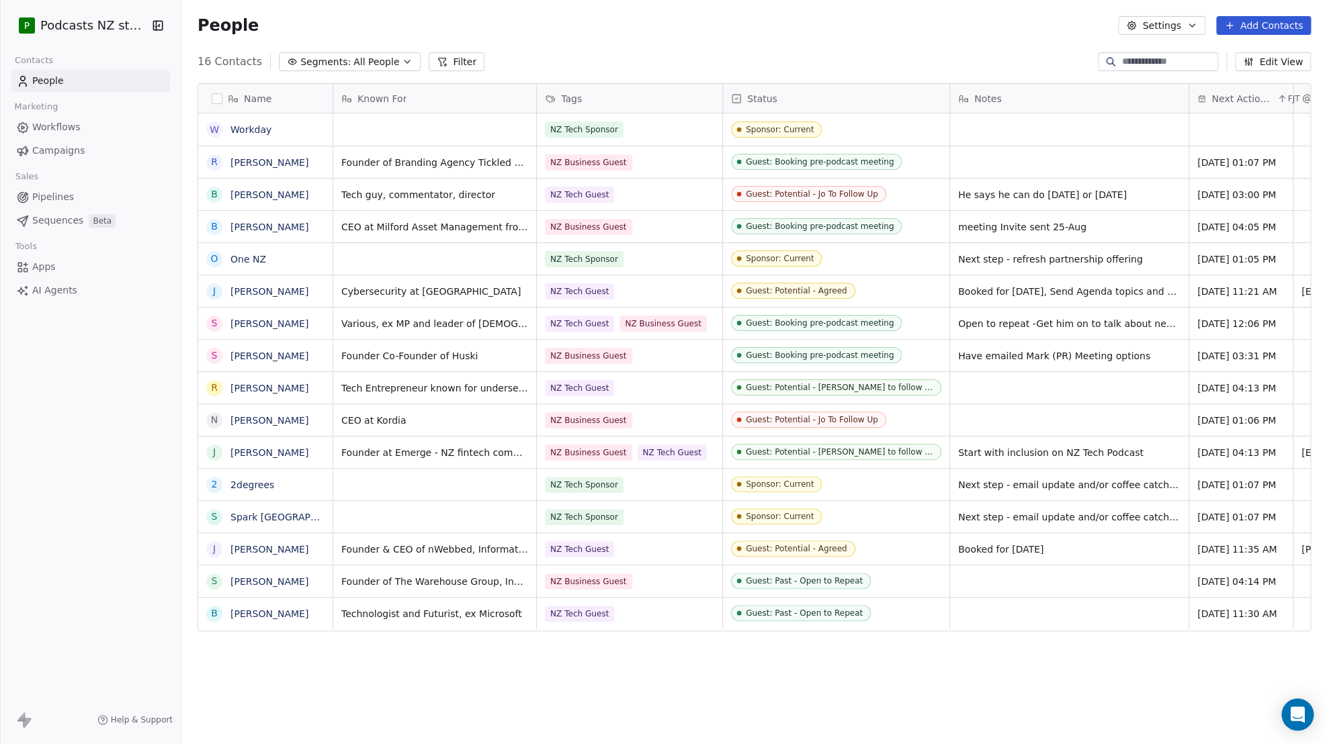
click at [826, 48] on div "People Settings Add Contacts" at bounding box center [753, 25] width 1145 height 51
click at [374, 60] on span "All People" at bounding box center [376, 62] width 46 height 14
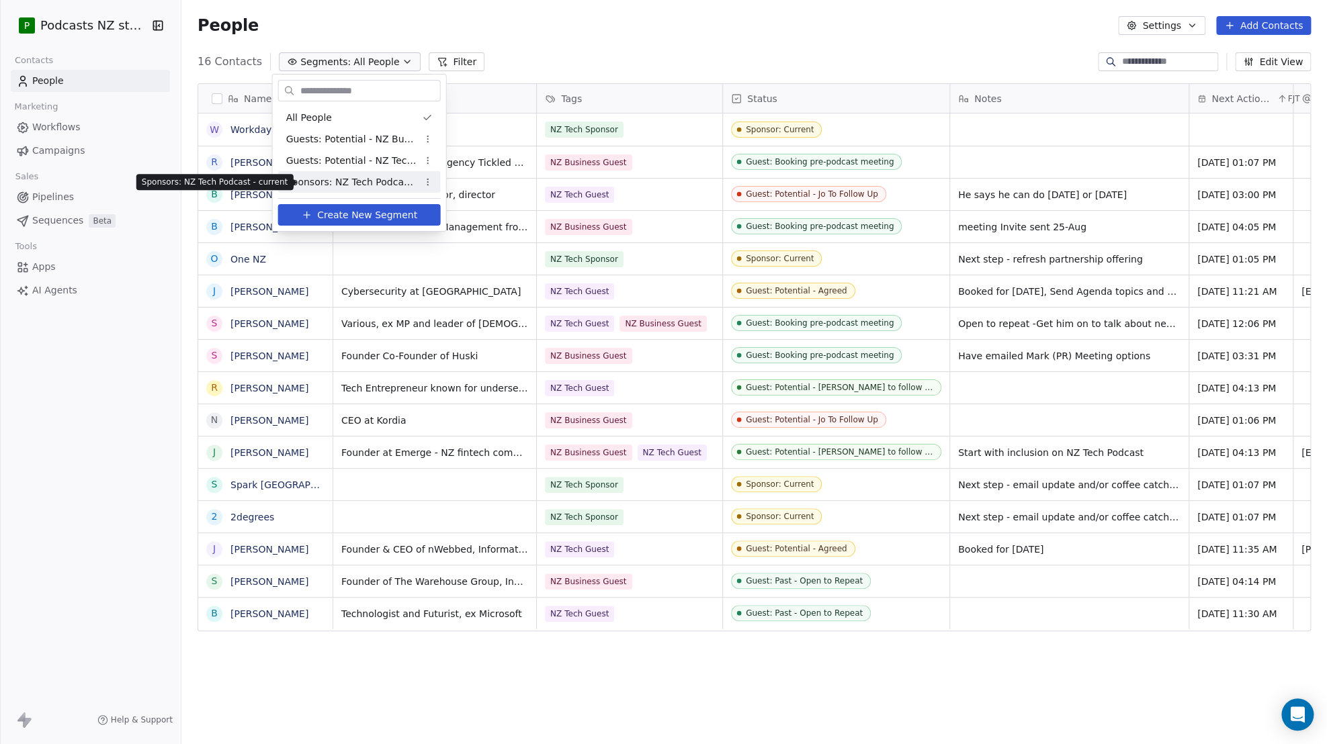
click at [353, 182] on span "Sponsors: NZ Tech Podcast - current" at bounding box center [352, 182] width 132 height 14
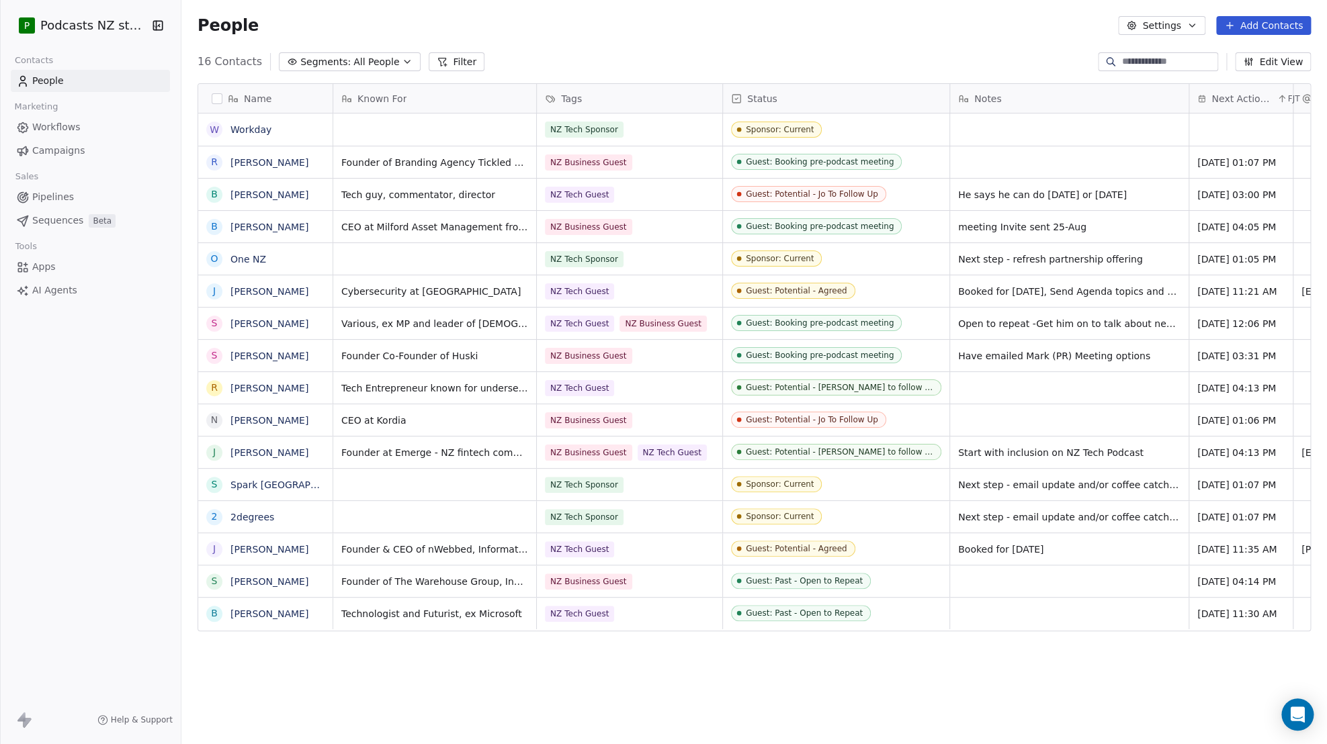
scroll to position [645, 1135]
click at [353, 56] on span "All People" at bounding box center [376, 62] width 46 height 14
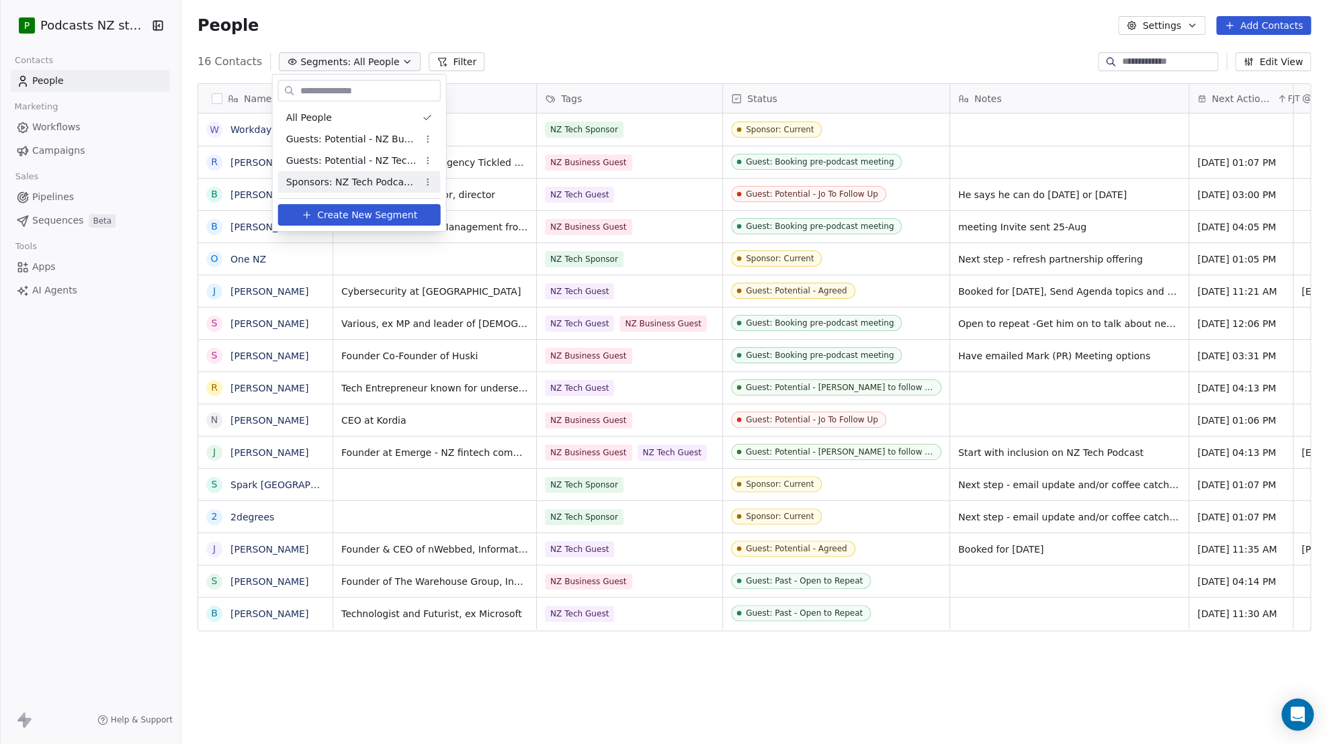
click at [361, 185] on span "Sponsors: NZ Tech Podcast - current" at bounding box center [352, 182] width 132 height 14
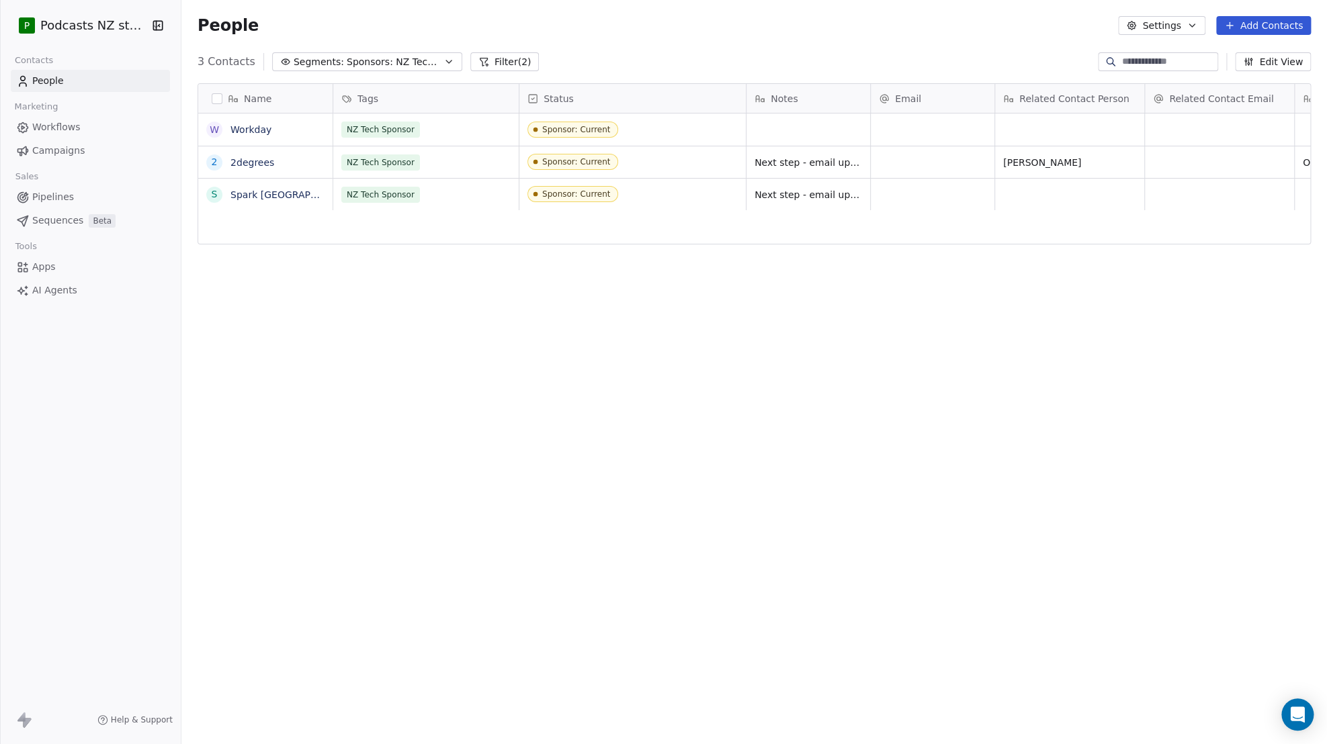
scroll to position [0, 0]
click at [781, 160] on span "Next step - email update and/or coffee catchup" at bounding box center [835, 165] width 160 height 27
click at [781, 160] on textarea "**********" at bounding box center [847, 167] width 200 height 42
click at [775, 130] on html "**********" at bounding box center [663, 372] width 1327 height 744
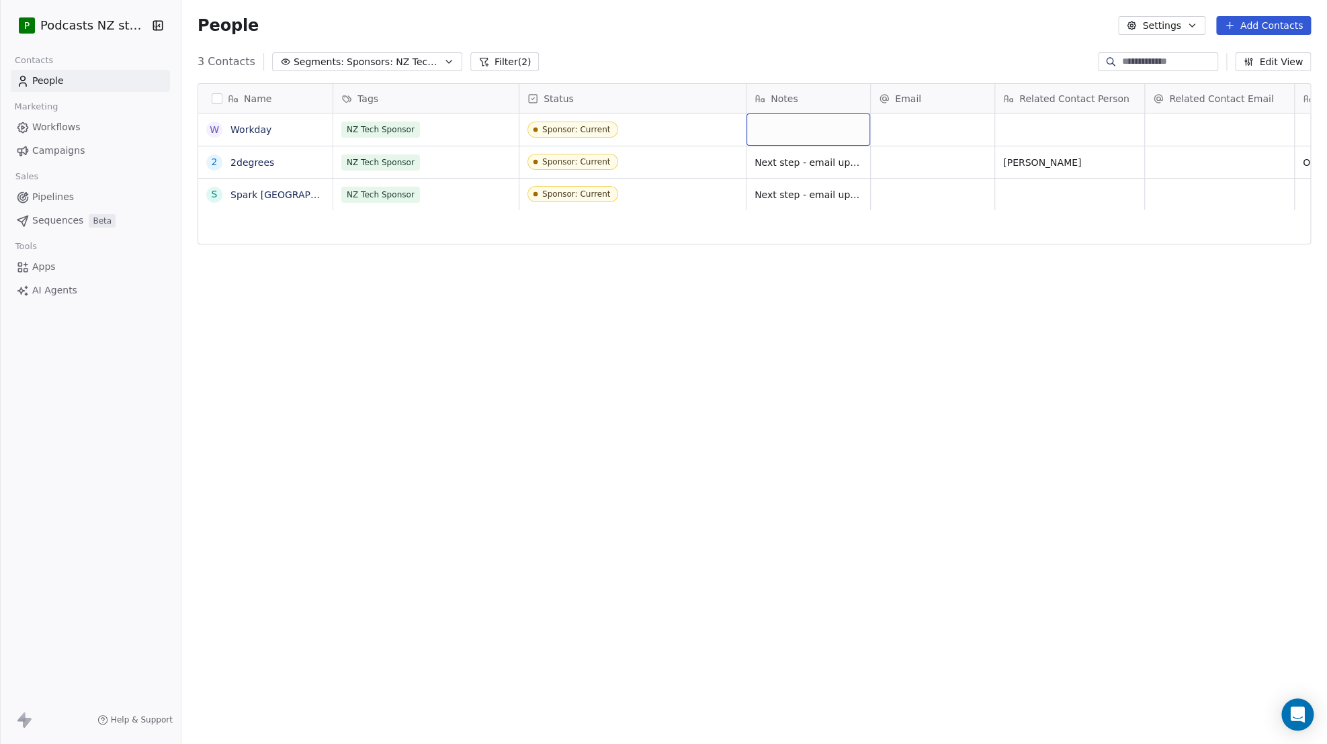
click at [770, 130] on div "grid" at bounding box center [808, 130] width 124 height 32
type textarea "**********"
drag, startPoint x: 887, startPoint y: 247, endPoint x: 885, endPoint y: 255, distance: 9.0
click at [885, 255] on html "P Podcasts NZ studio Contacts People Marketing Workflows Campaigns Sales Pipeli…" at bounding box center [663, 372] width 1327 height 744
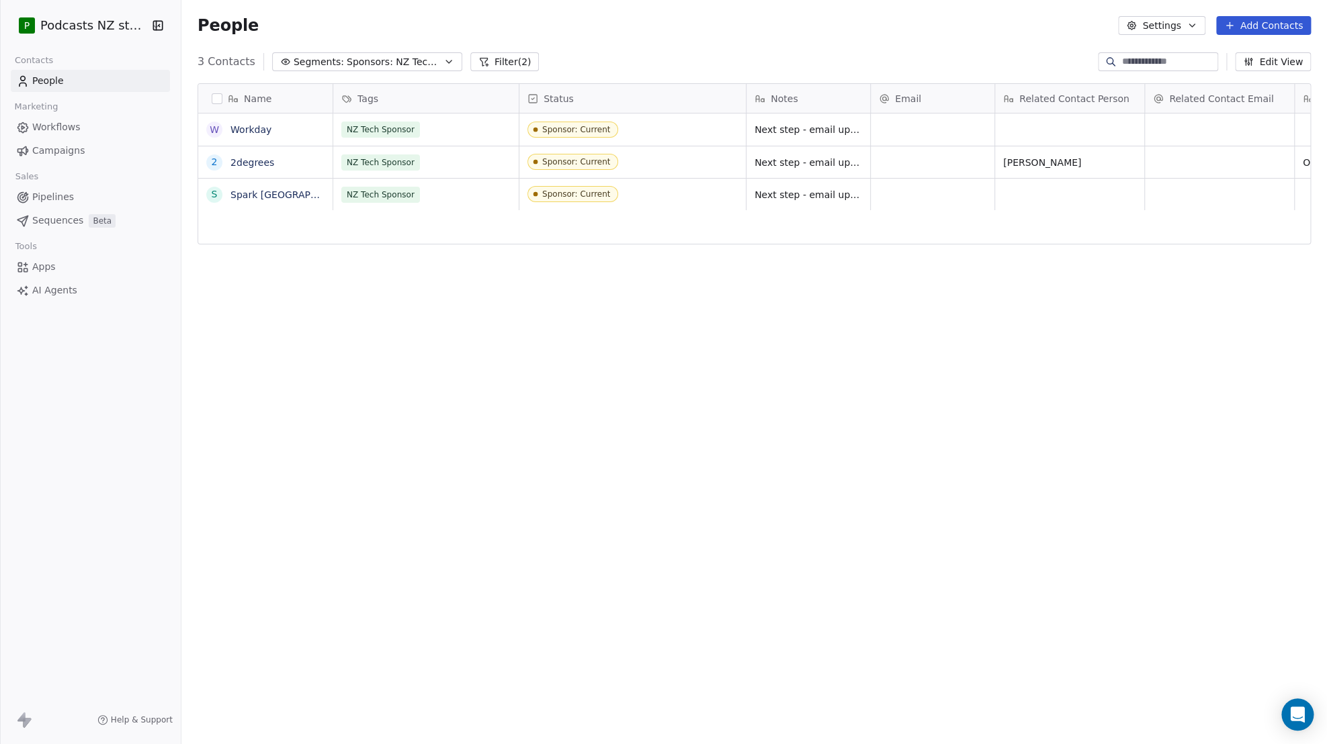
click at [58, 269] on link "Apps" at bounding box center [90, 267] width 159 height 22
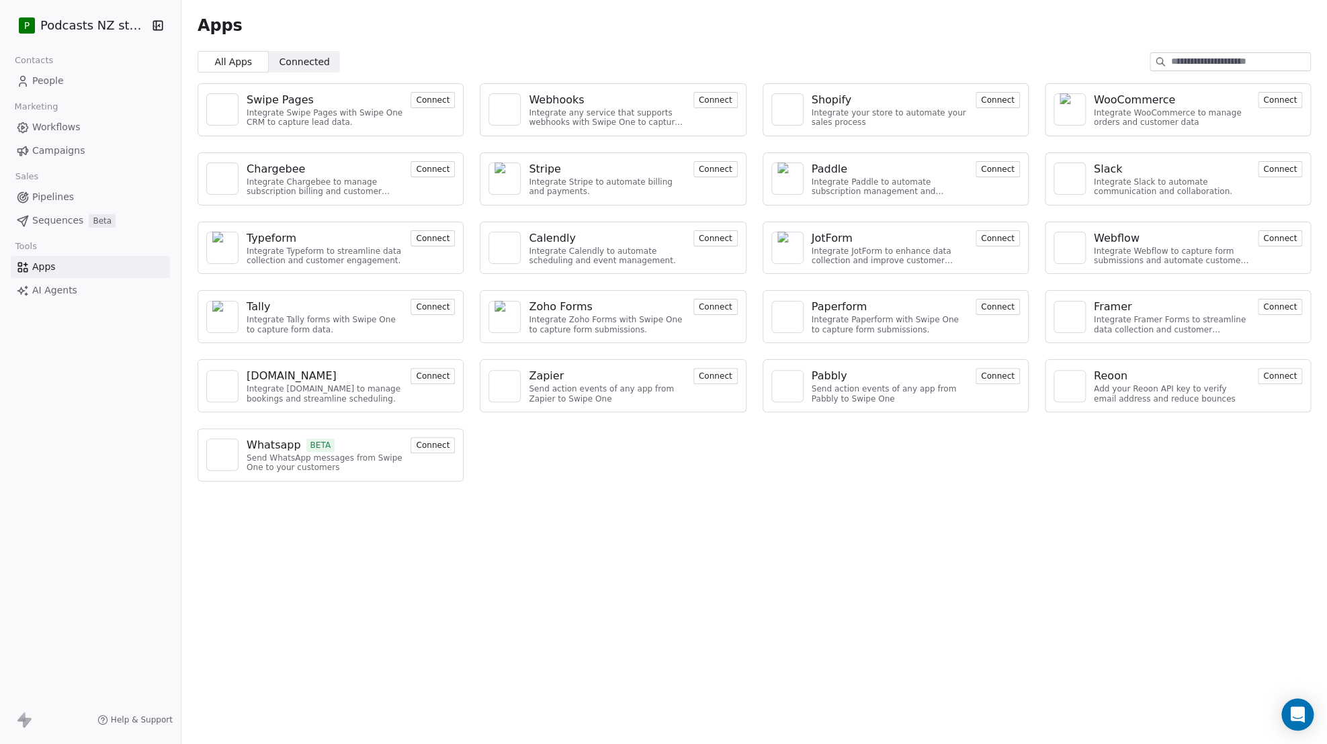
click at [68, 81] on link "People" at bounding box center [90, 81] width 159 height 22
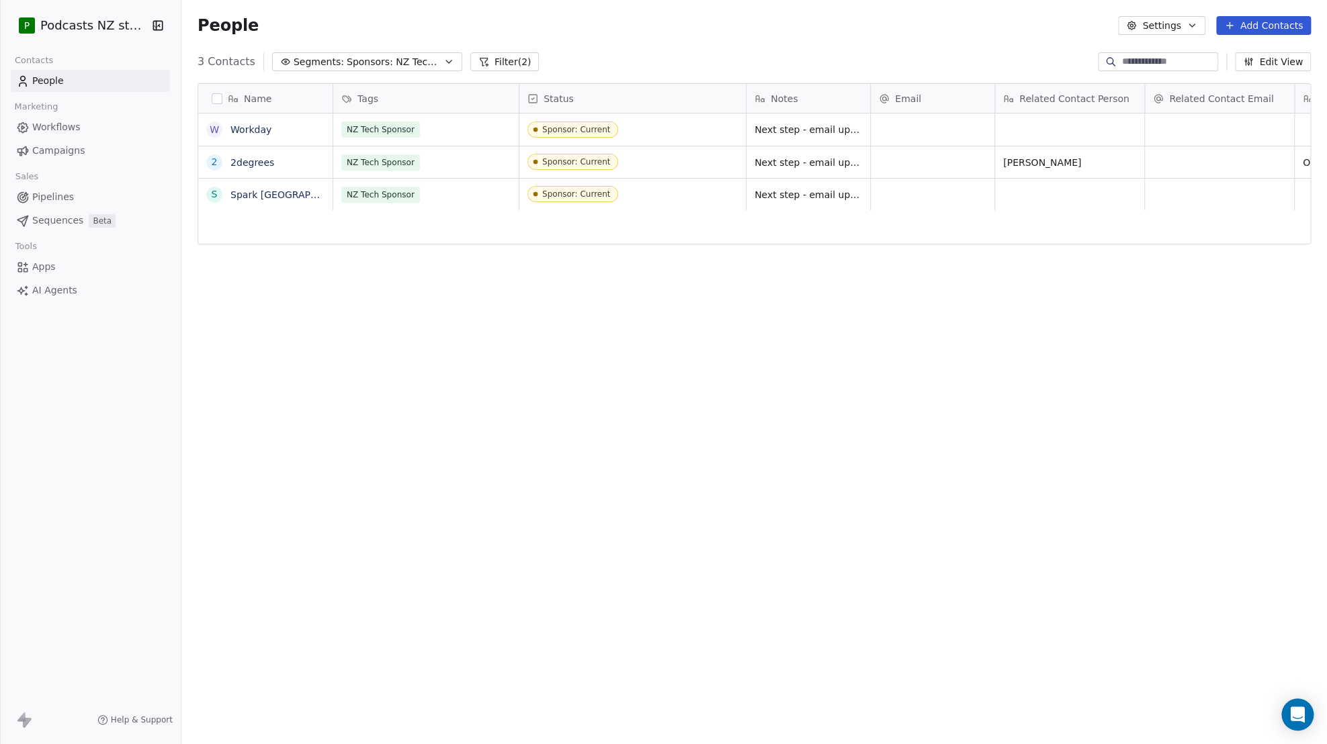
scroll to position [645, 1135]
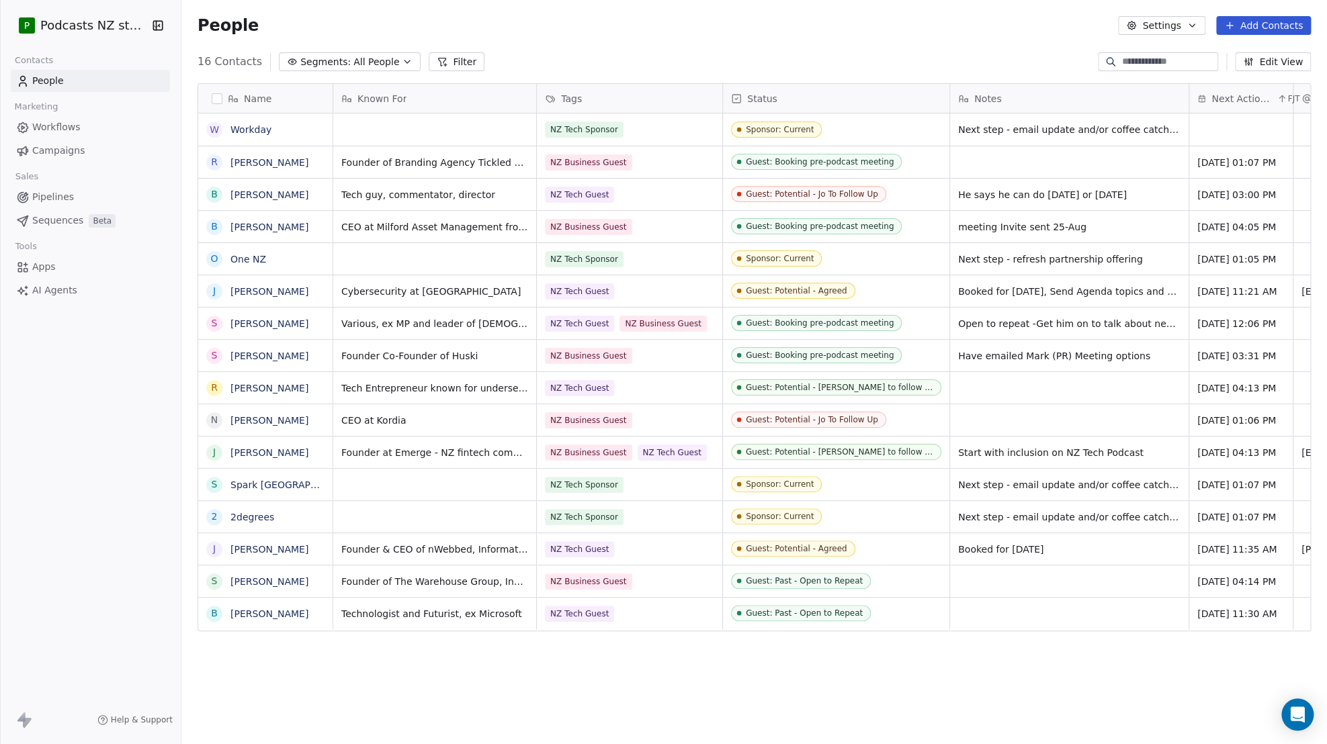
click at [621, 13] on div "People Settings Add Contacts" at bounding box center [753, 25] width 1145 height 51
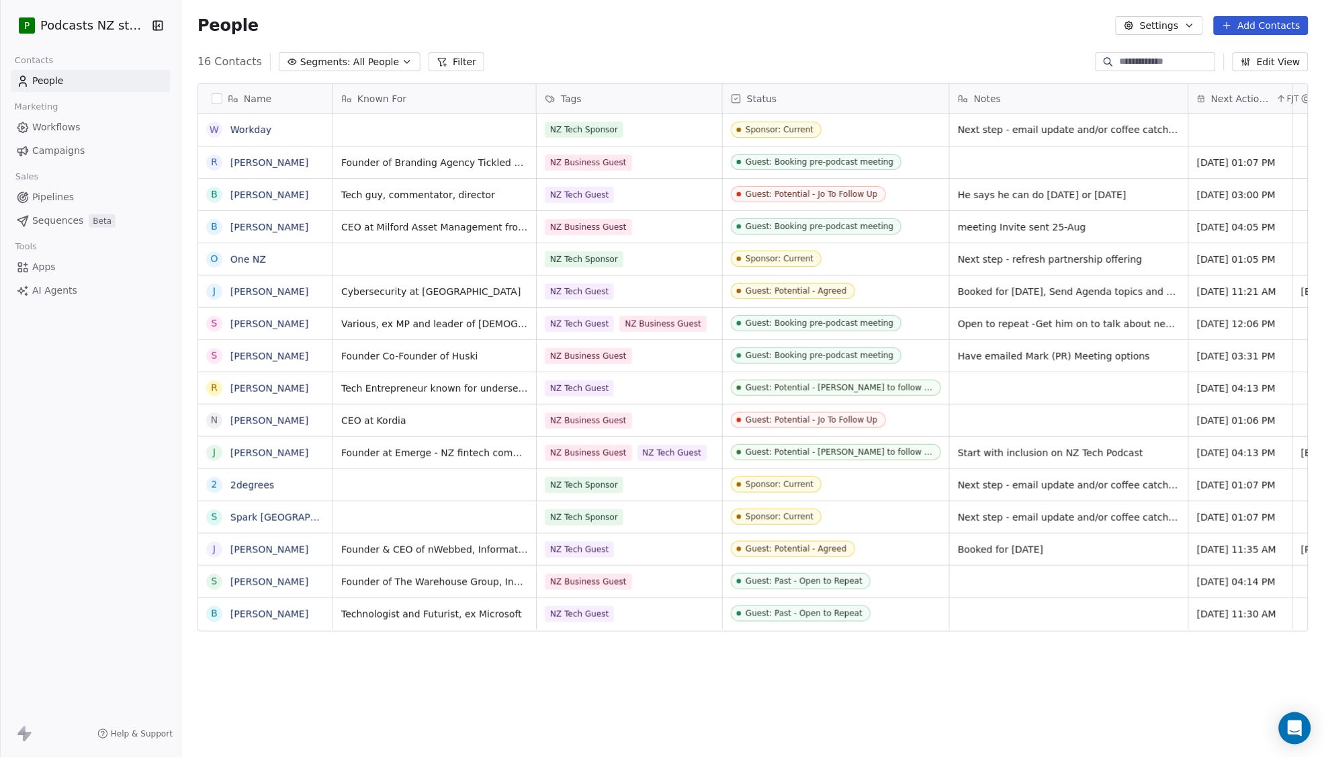
scroll to position [658, 1133]
